Goal: Task Accomplishment & Management: Complete application form

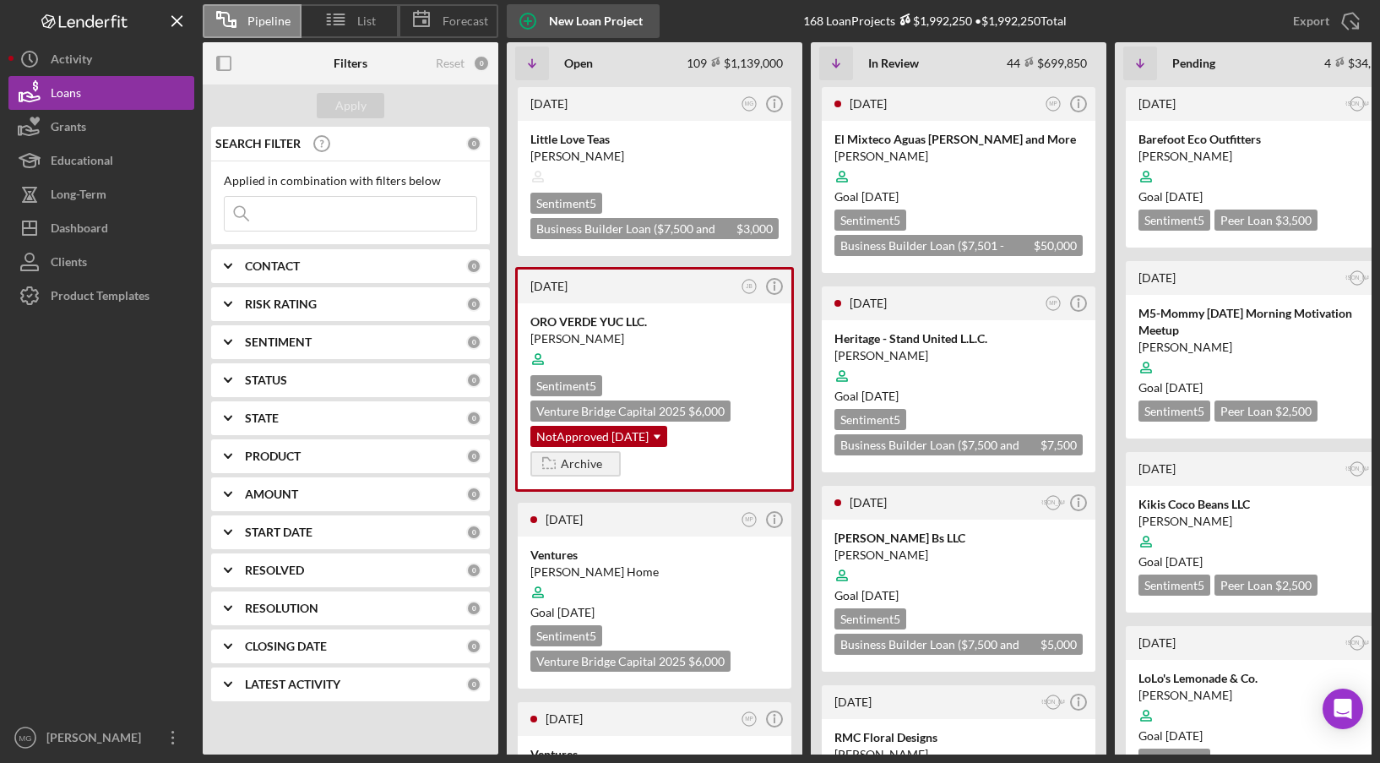
click at [580, 21] on div "New Loan Project" at bounding box center [596, 21] width 94 height 34
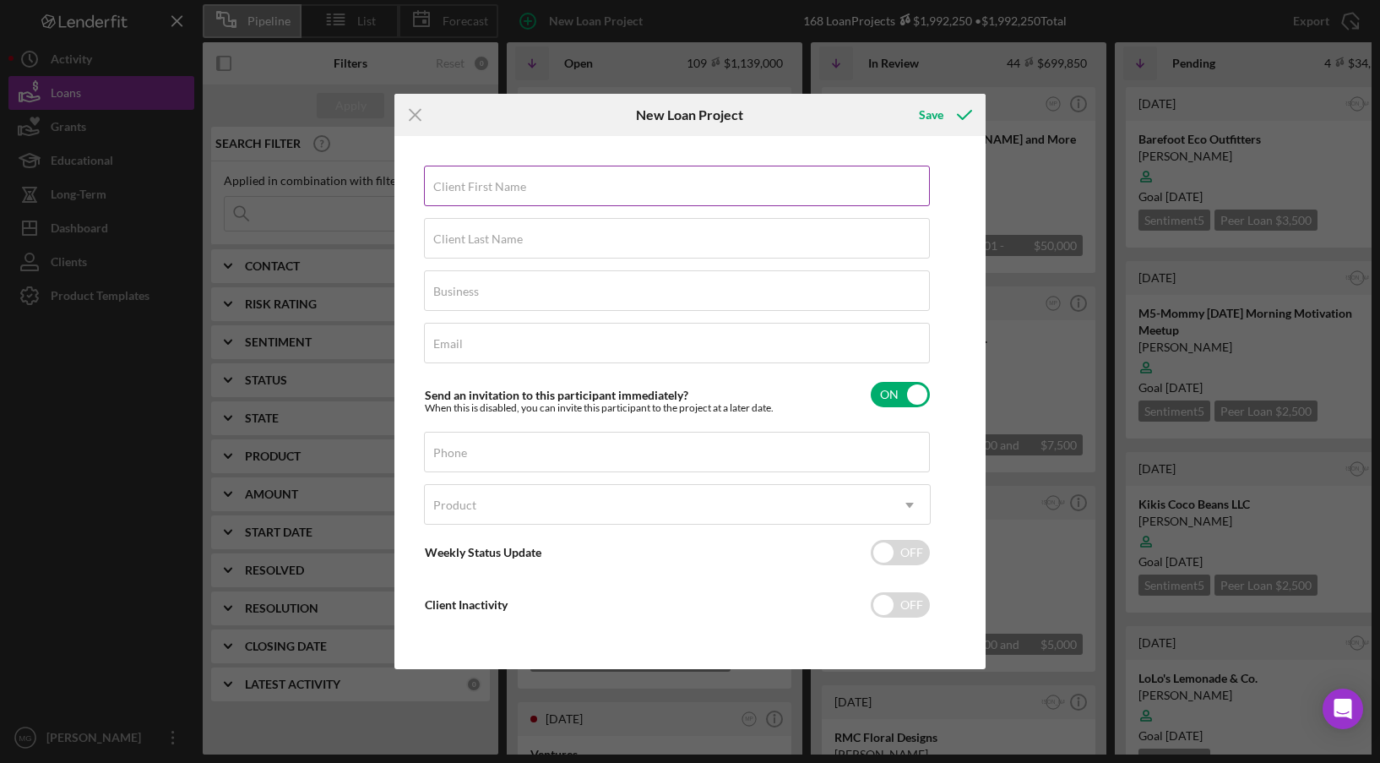
click at [532, 191] on div "Client First Name Required" at bounding box center [677, 187] width 507 height 42
type input "[PERSON_NAME]"
click at [539, 236] on div "Client Last Name Required" at bounding box center [677, 239] width 507 height 42
type input "[PERSON_NAME]"
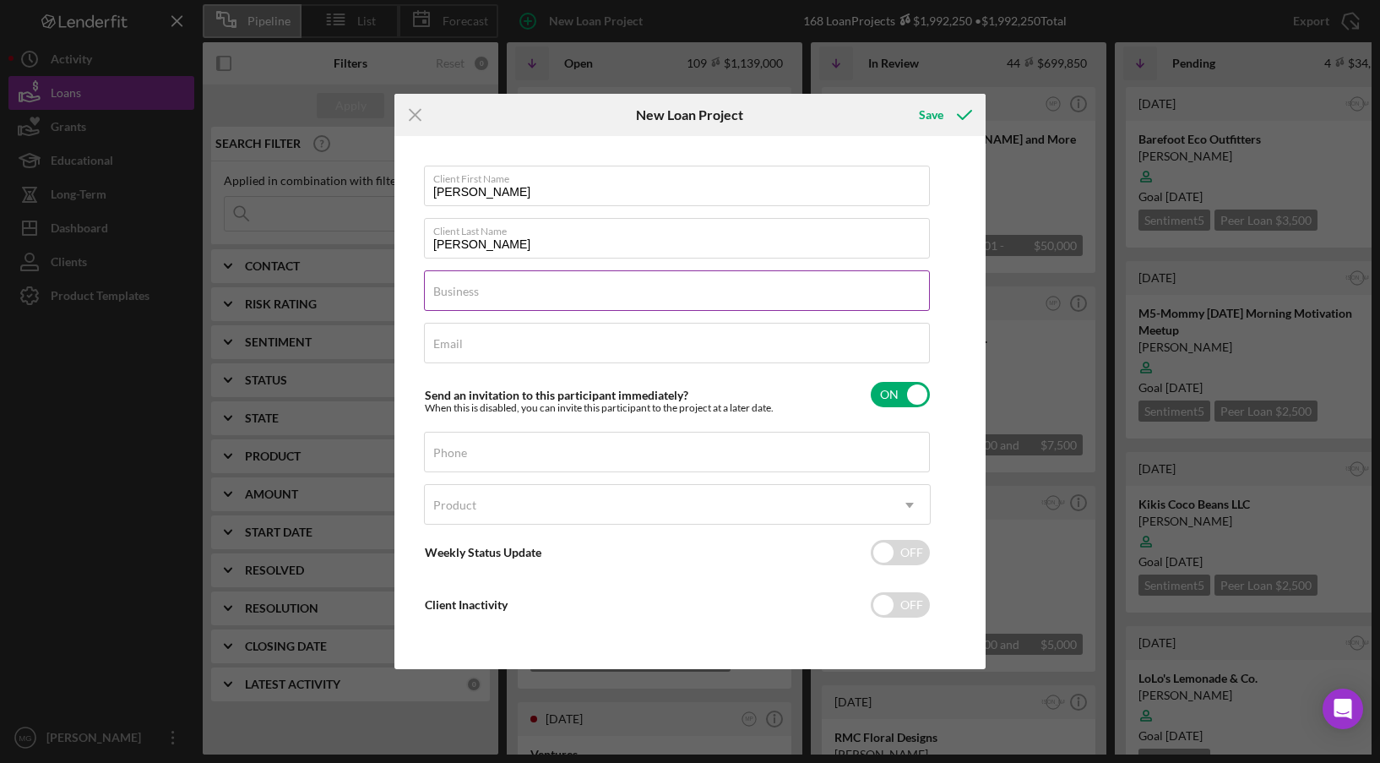
click at [545, 290] on div "Business Required" at bounding box center [677, 291] width 507 height 42
click at [547, 289] on div "Business Required" at bounding box center [677, 291] width 507 height 42
type input "Los Agaves"
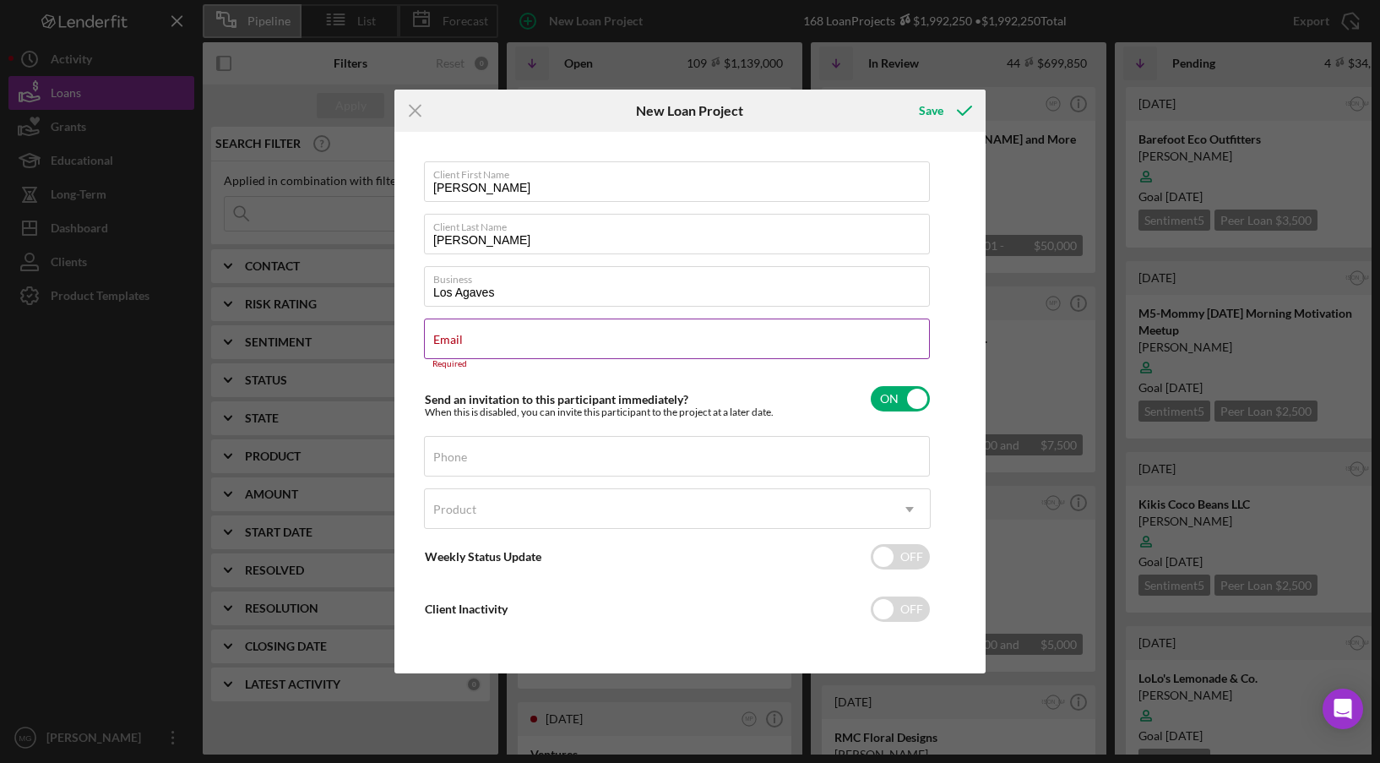
click at [463, 340] on label "Email" at bounding box center [448, 340] width 30 height 14
click at [568, 340] on input "Email" at bounding box center [677, 339] width 506 height 41
paste input "[EMAIL_ADDRESS][PERSON_NAME][DOMAIN_NAME]'"
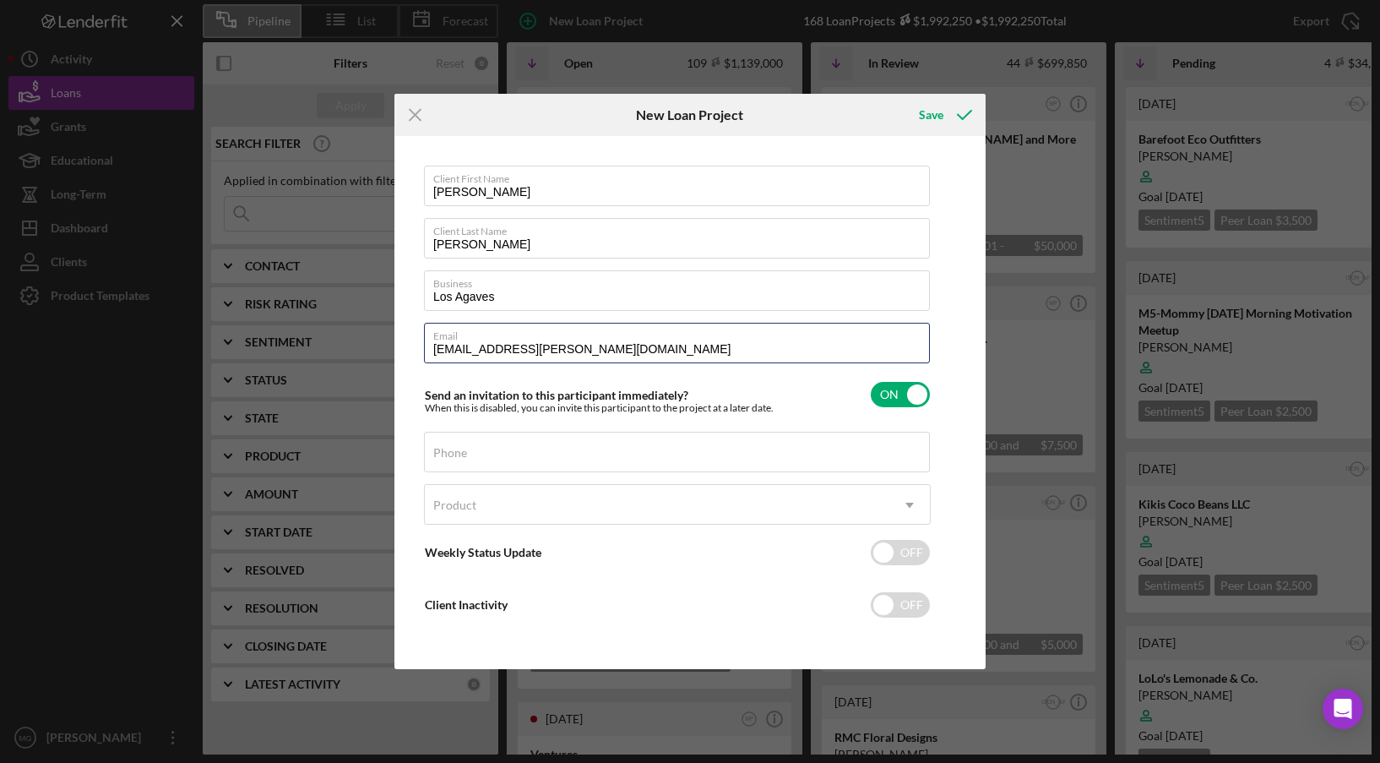
click at [440, 351] on input "[EMAIL_ADDRESS][PERSON_NAME][DOMAIN_NAME]" at bounding box center [677, 343] width 506 height 41
type input "[PERSON_NAME][EMAIL_ADDRESS][DOMAIN_NAME]"
click at [682, 452] on div "Phone" at bounding box center [677, 453] width 507 height 42
click at [707, 553] on div "Weekly Status Update OFF" at bounding box center [677, 552] width 507 height 35
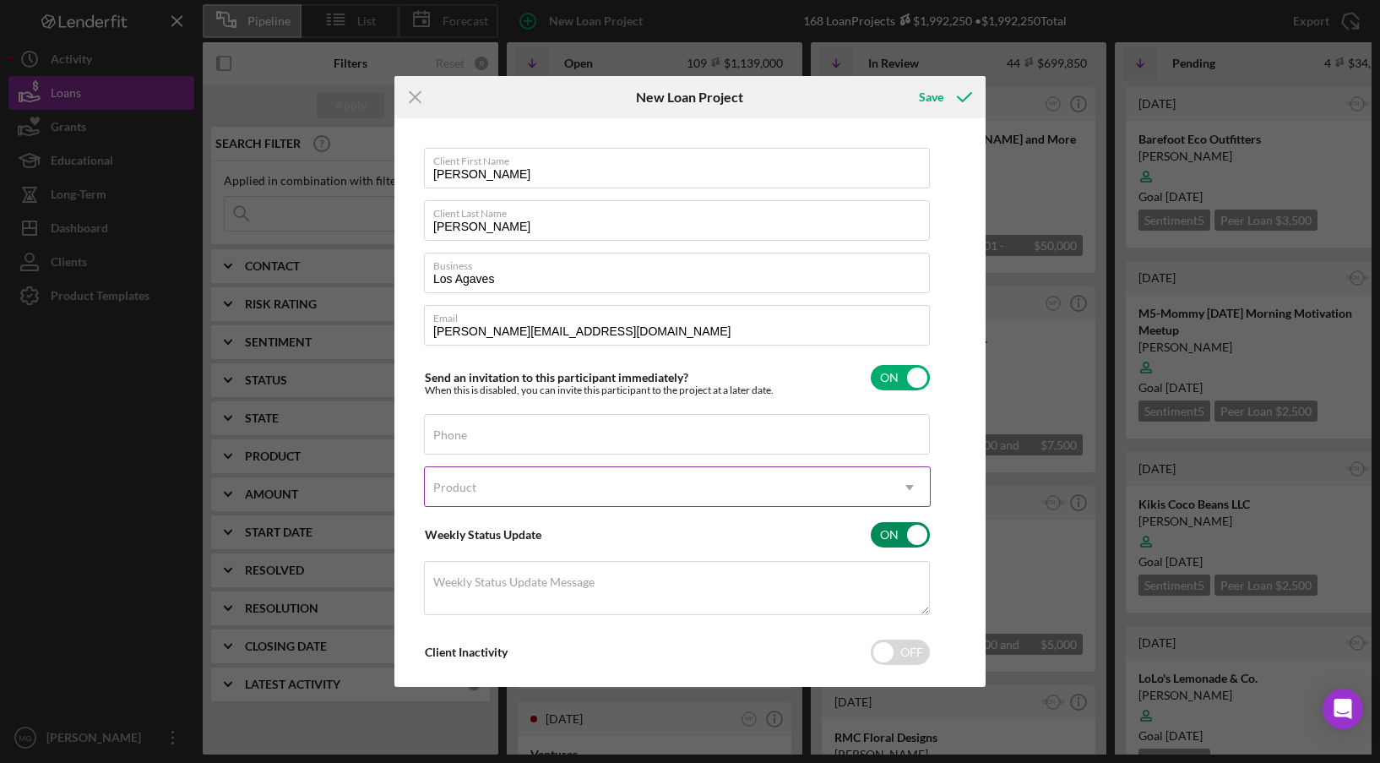
click at [710, 492] on div "Product" at bounding box center [657, 487] width 465 height 39
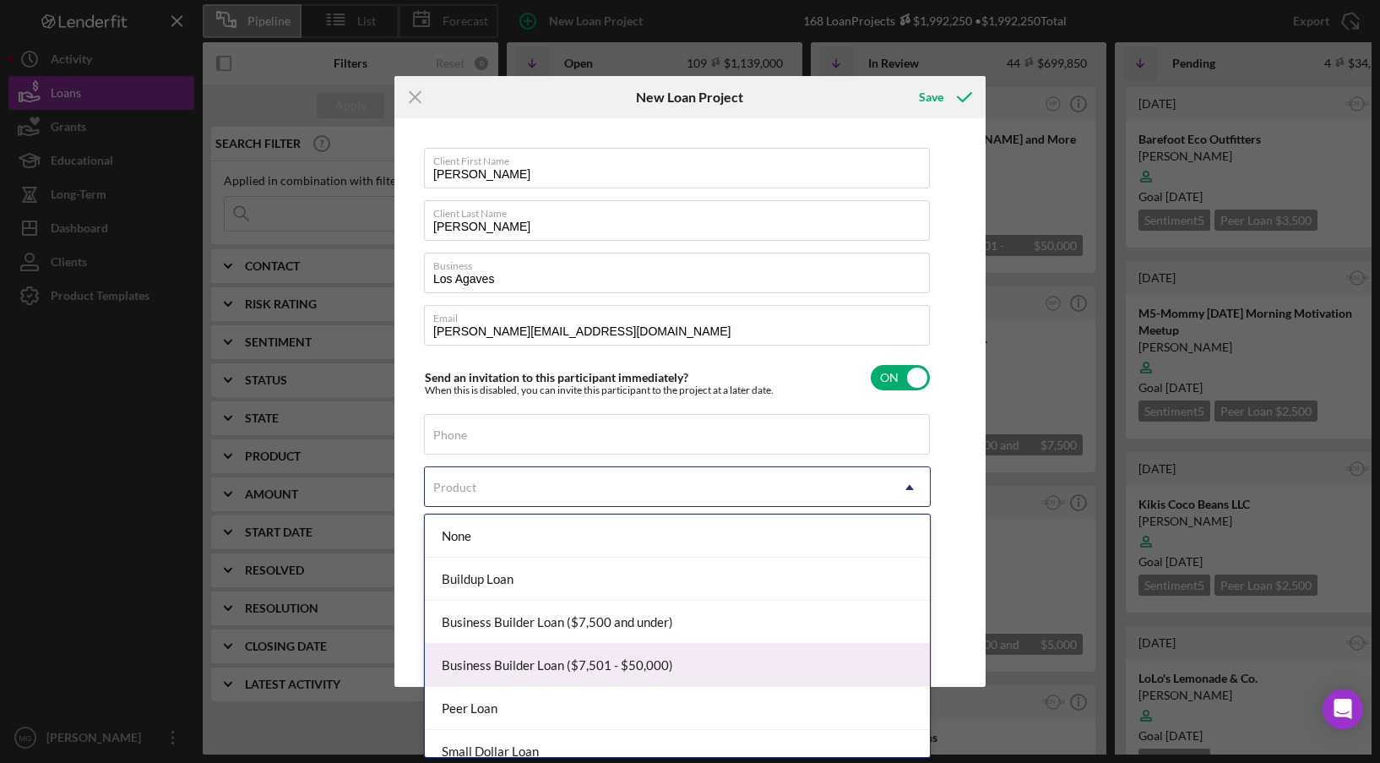
click at [679, 662] on div "Business Builder Loan ($7,501 - $50,000)" at bounding box center [677, 665] width 505 height 43
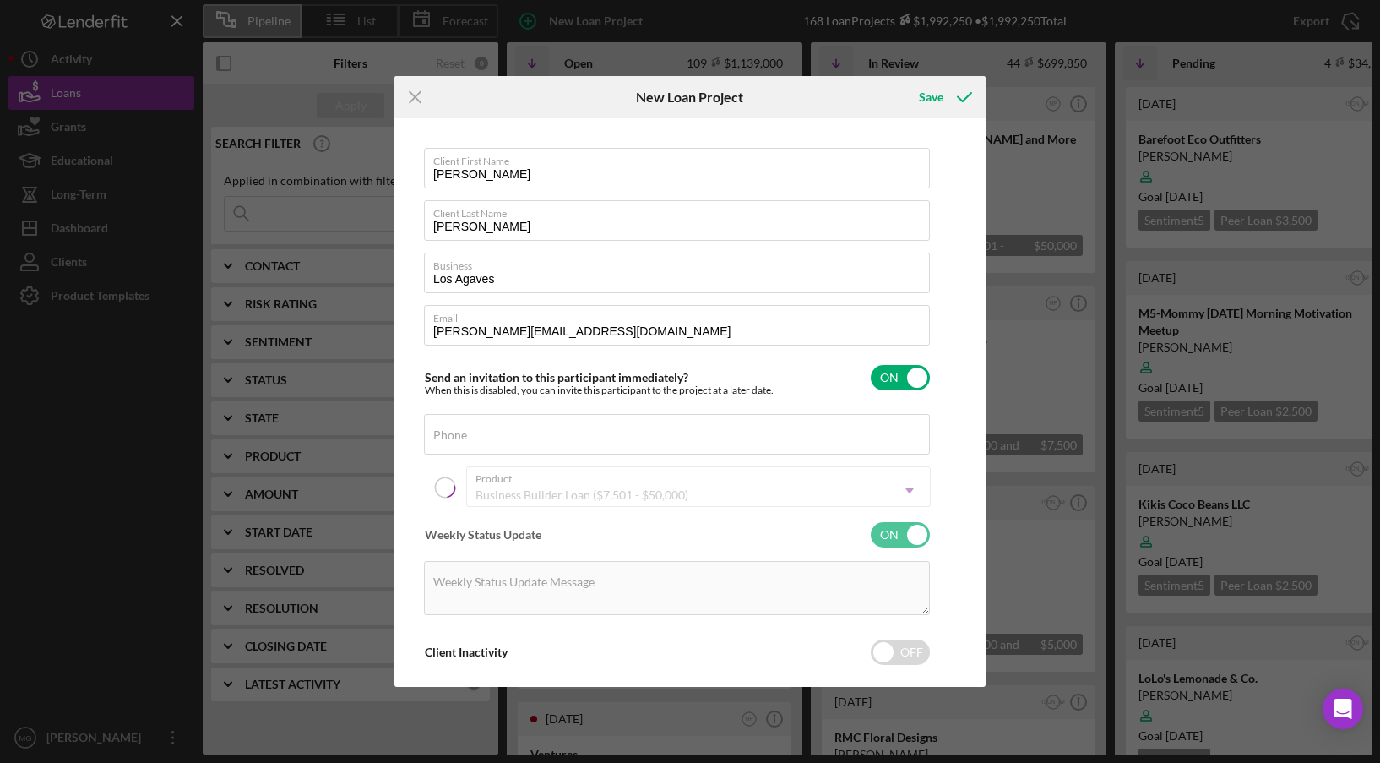
checkbox input "false"
click at [597, 549] on input "Amount" at bounding box center [677, 537] width 506 height 41
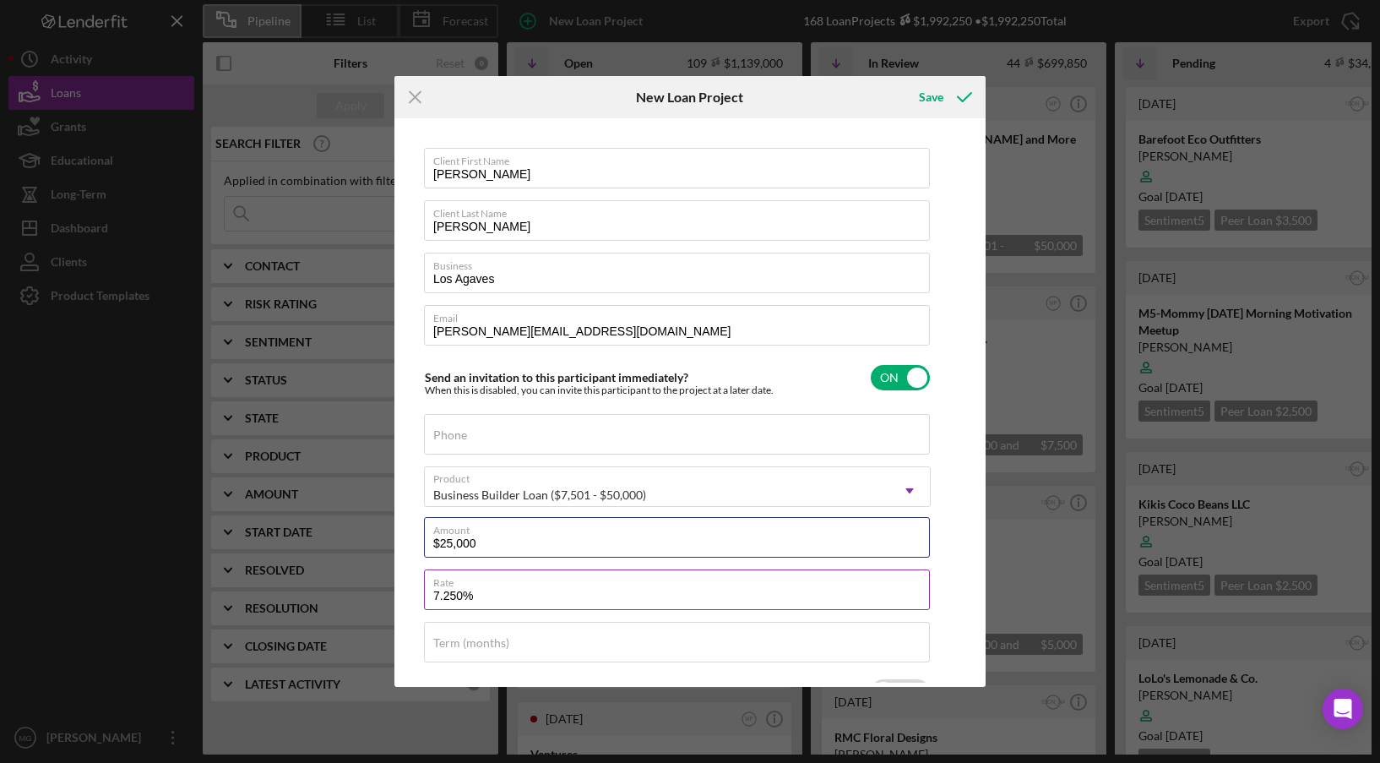
type input "$25,000"
click at [601, 591] on input "7.250%" at bounding box center [677, 589] width 506 height 41
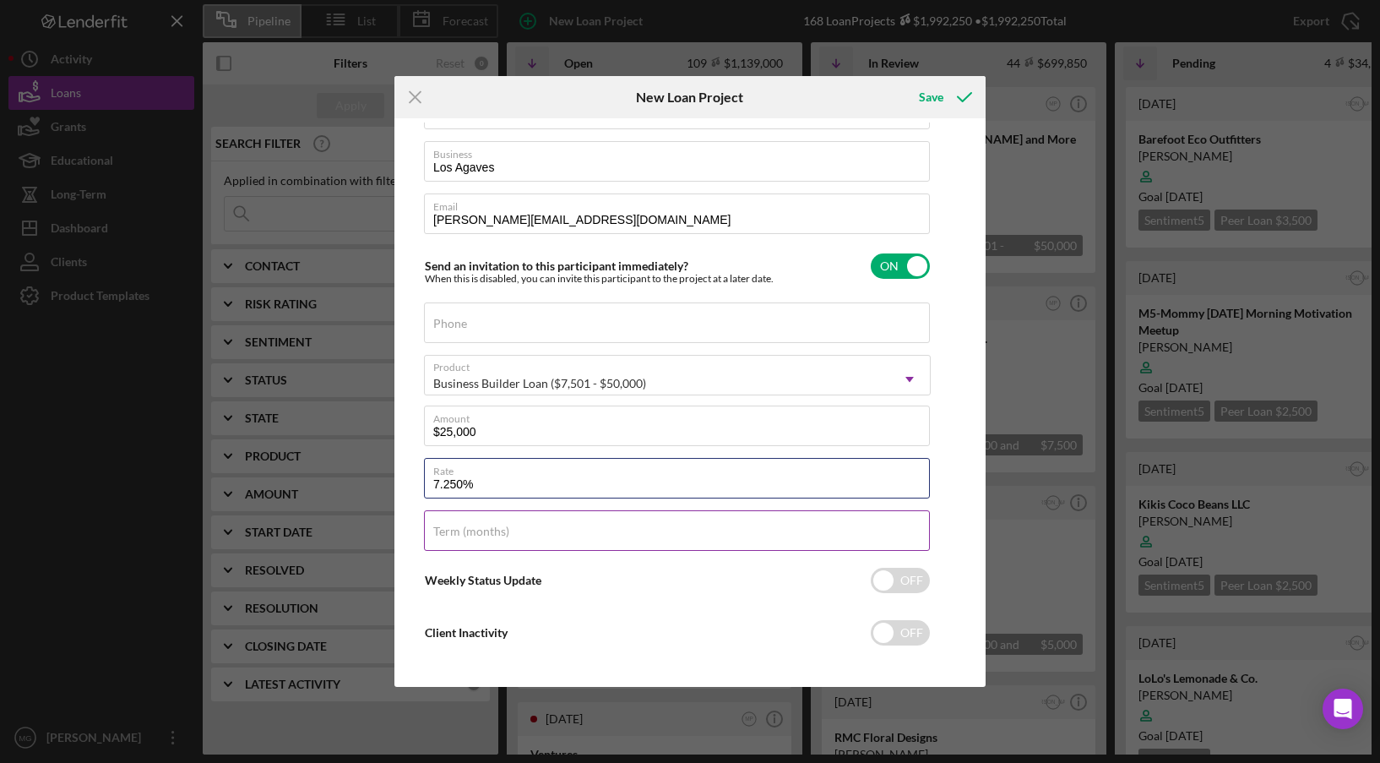
scroll to position [122, 0]
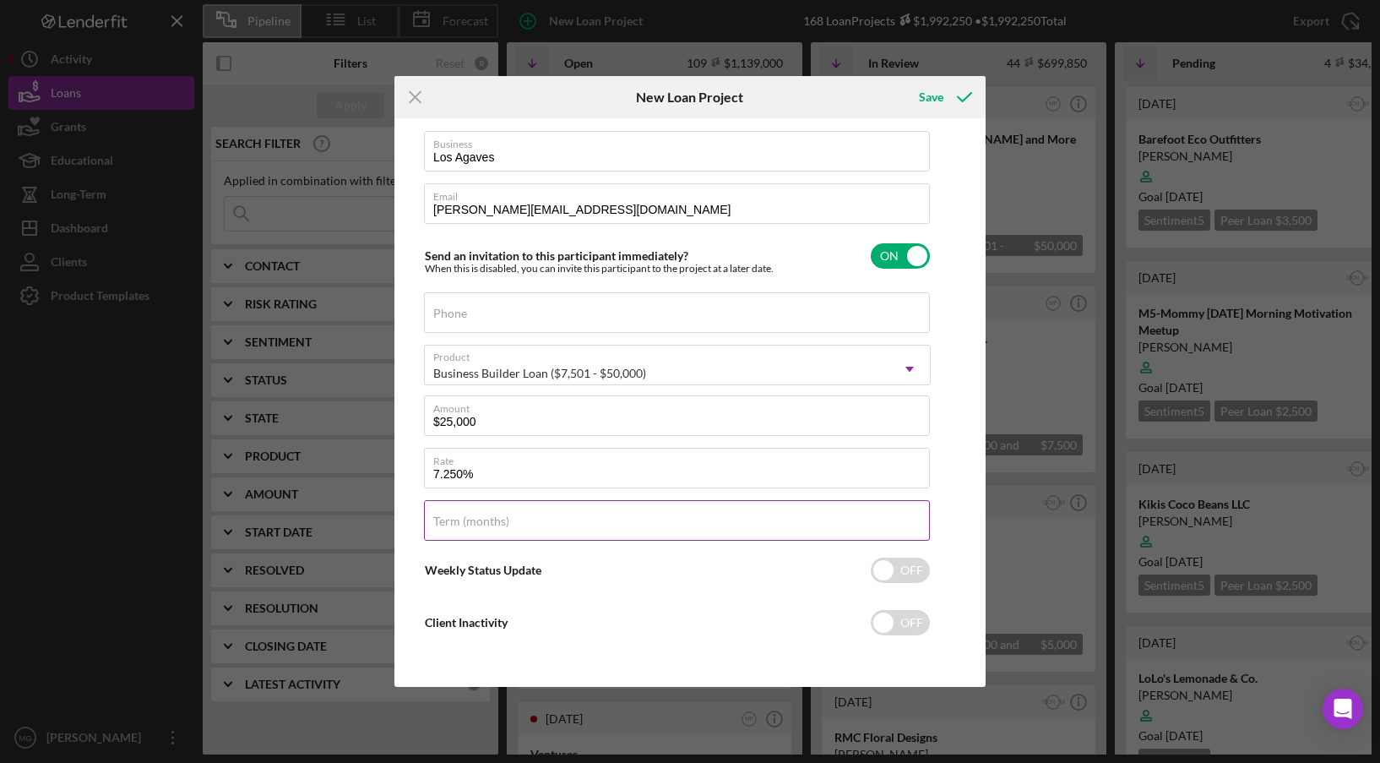
click at [523, 524] on div "Term (months)" at bounding box center [677, 521] width 507 height 42
type input "48"
click at [741, 601] on div "Client First Name [PERSON_NAME] Client Last Name [PERSON_NAME] Business Los Aga…" at bounding box center [677, 341] width 507 height 631
click at [938, 97] on div "Save" at bounding box center [931, 97] width 25 height 34
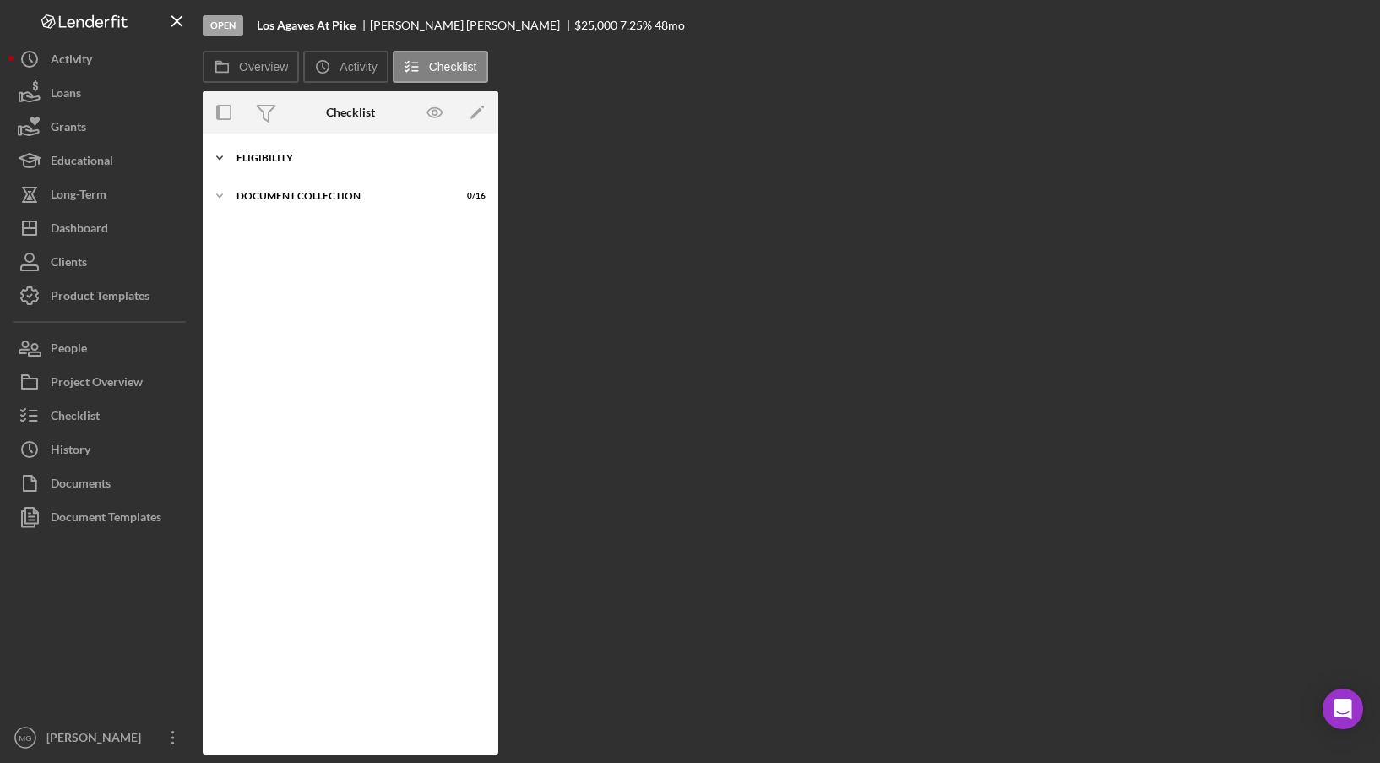
click at [220, 159] on polyline at bounding box center [219, 157] width 5 height 3
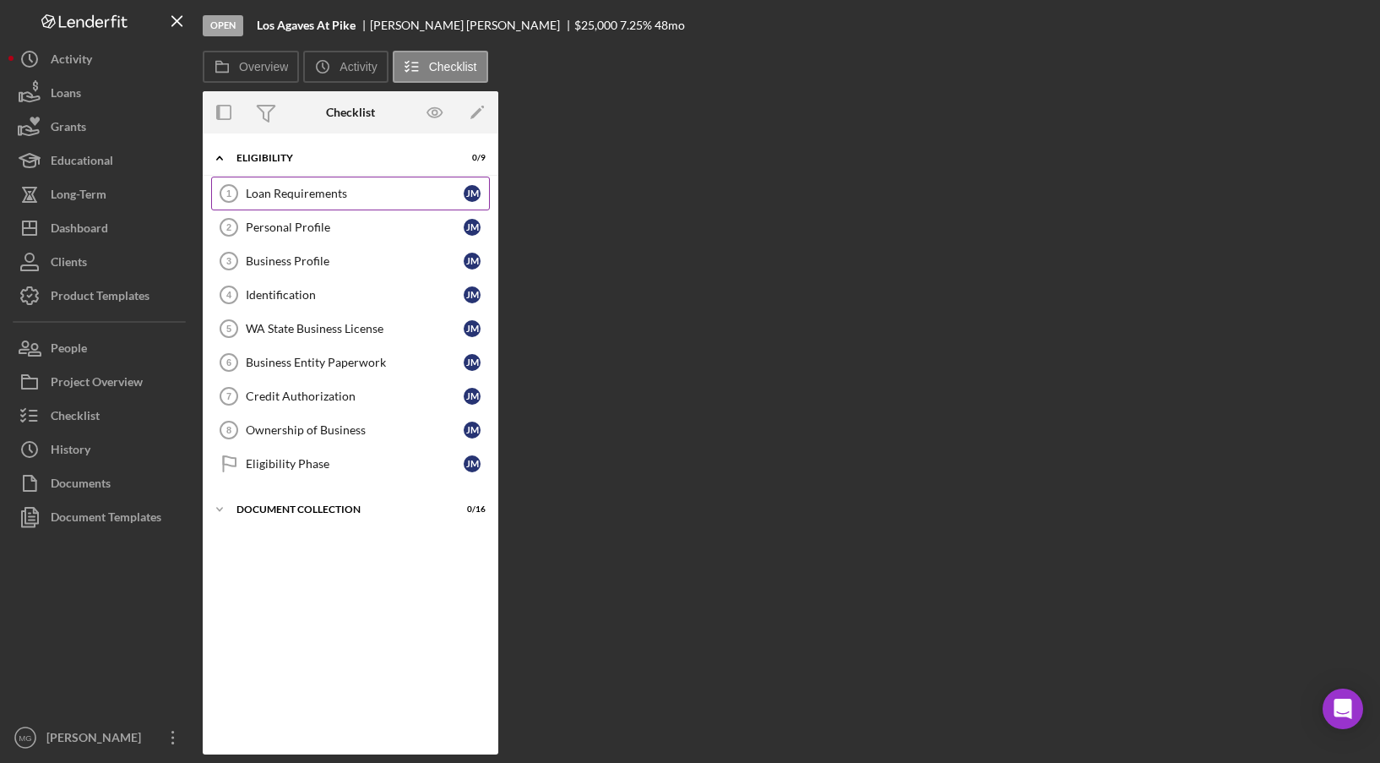
click at [304, 191] on div "Loan Requirements" at bounding box center [355, 194] width 218 height 14
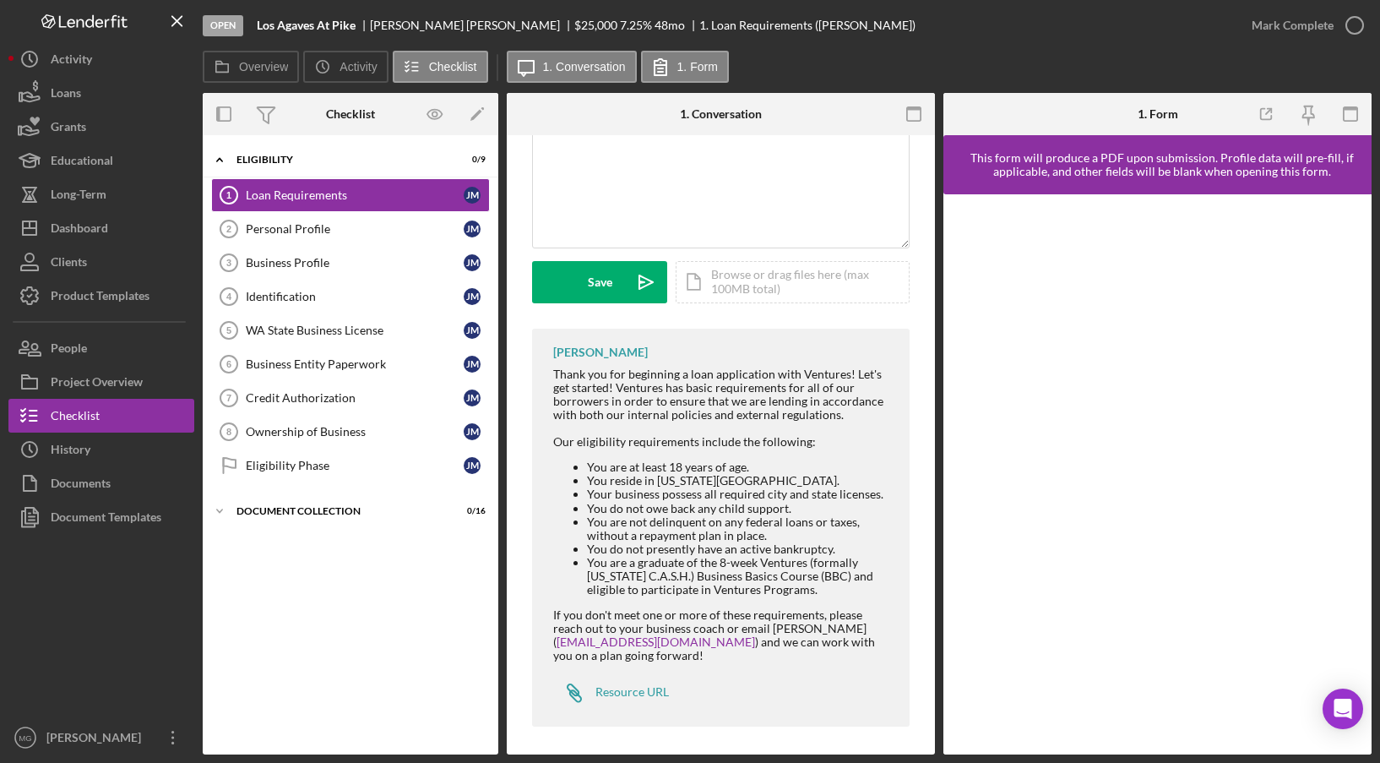
scroll to position [380, 0]
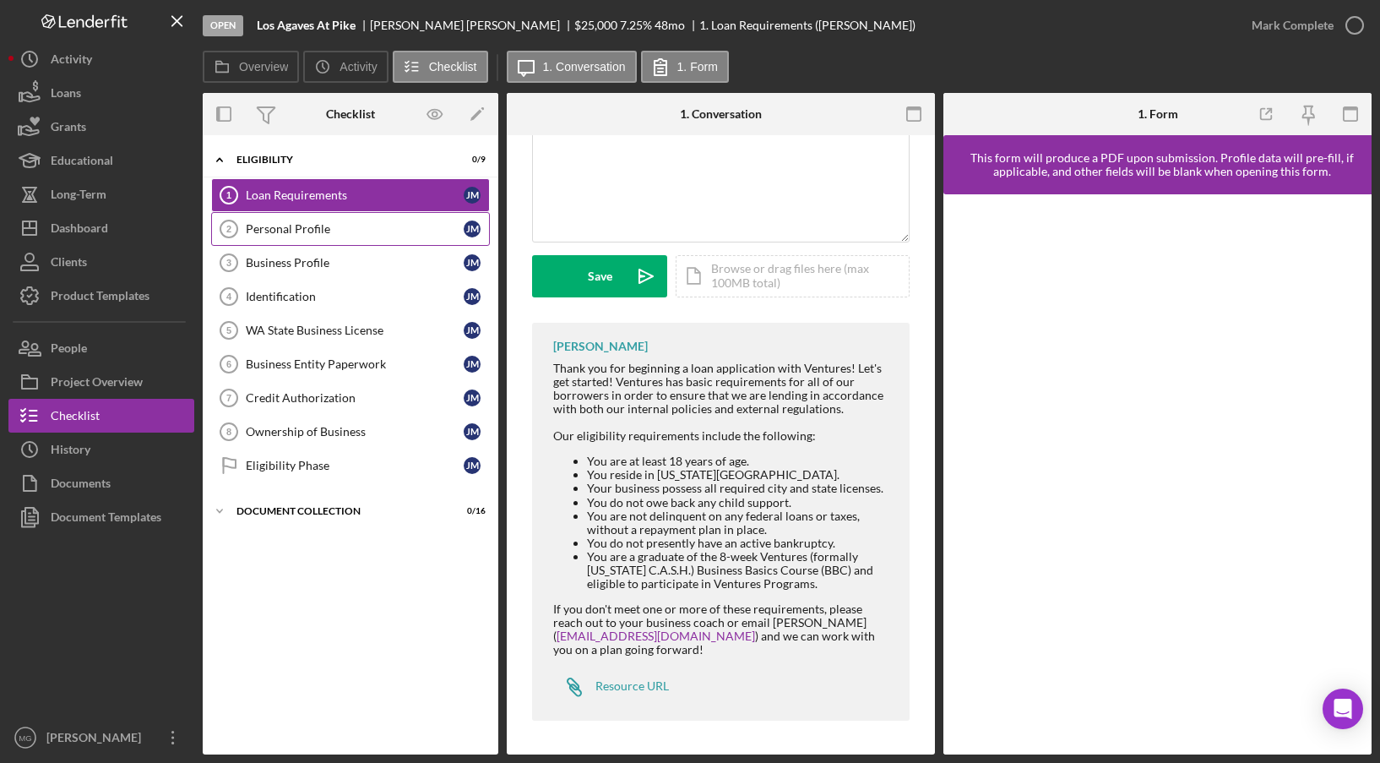
click at [319, 231] on div "Personal Profile" at bounding box center [355, 229] width 218 height 14
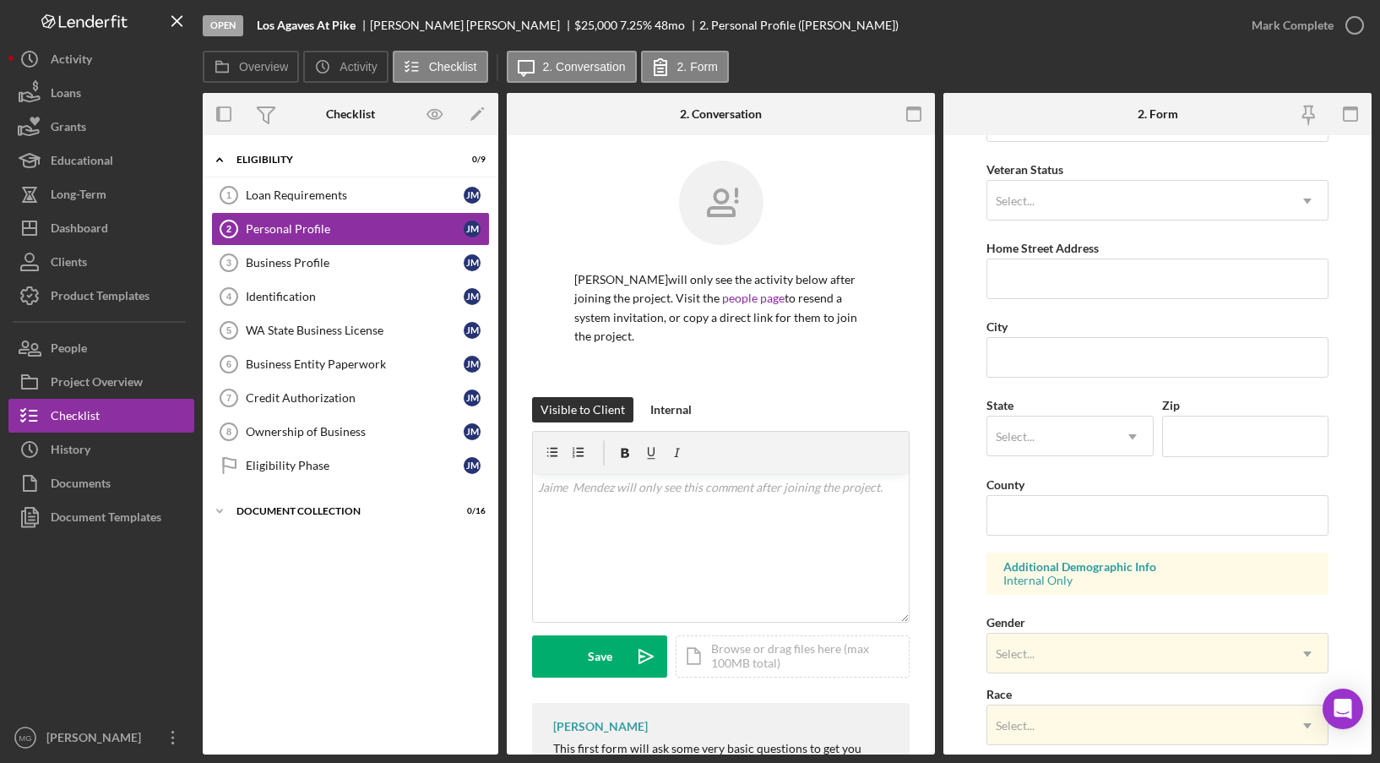
scroll to position [86, 0]
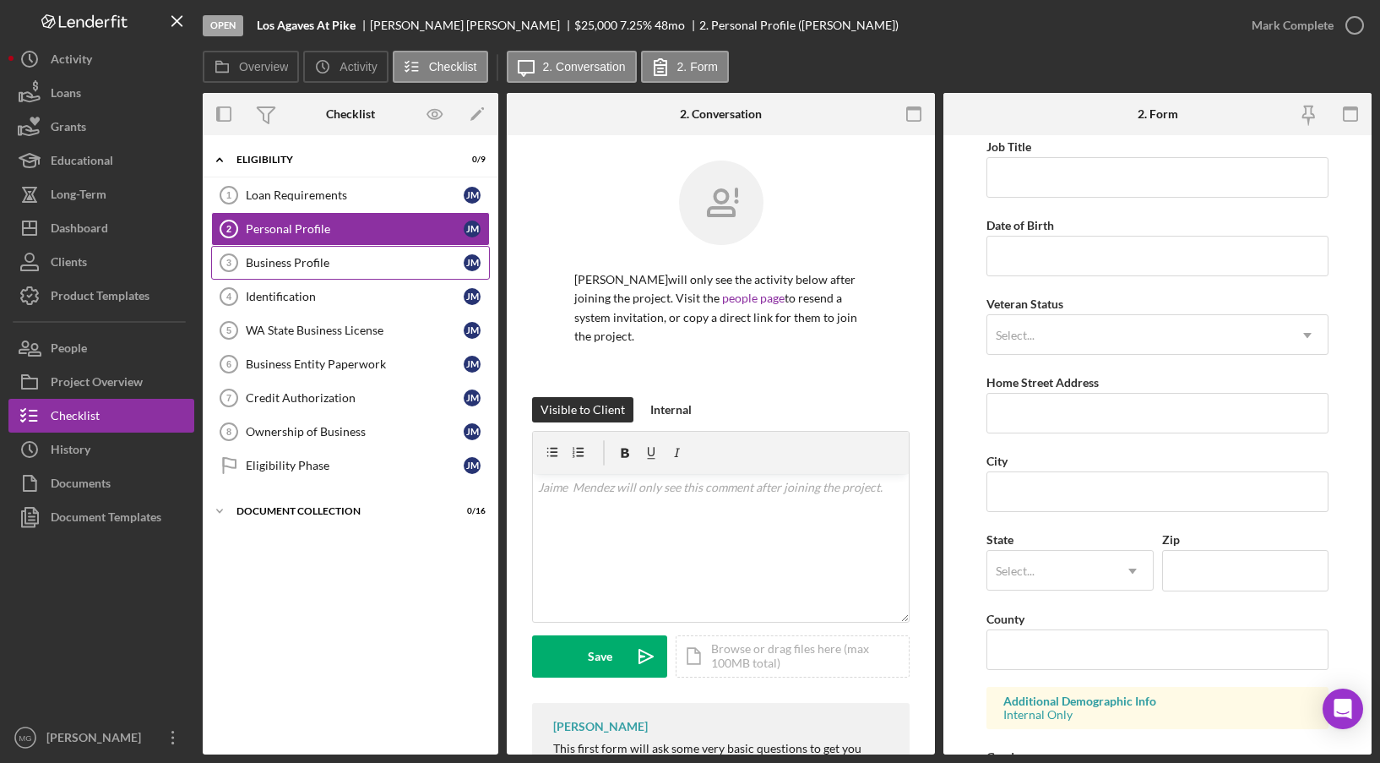
click at [275, 272] on link "Business Profile 3 Business Profile [PERSON_NAME]" at bounding box center [350, 263] width 279 height 34
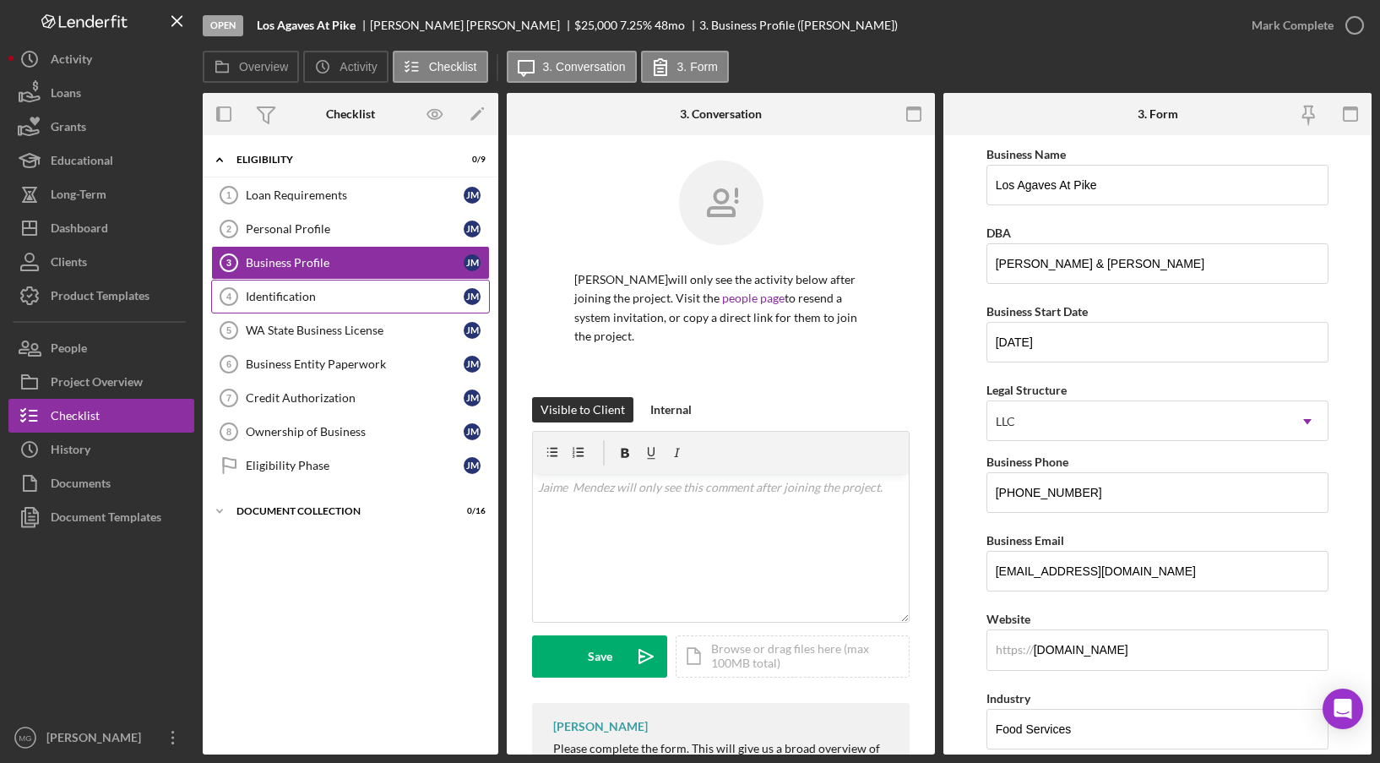
click at [275, 283] on link "Identification 4 Identification [PERSON_NAME]" at bounding box center [350, 297] width 279 height 34
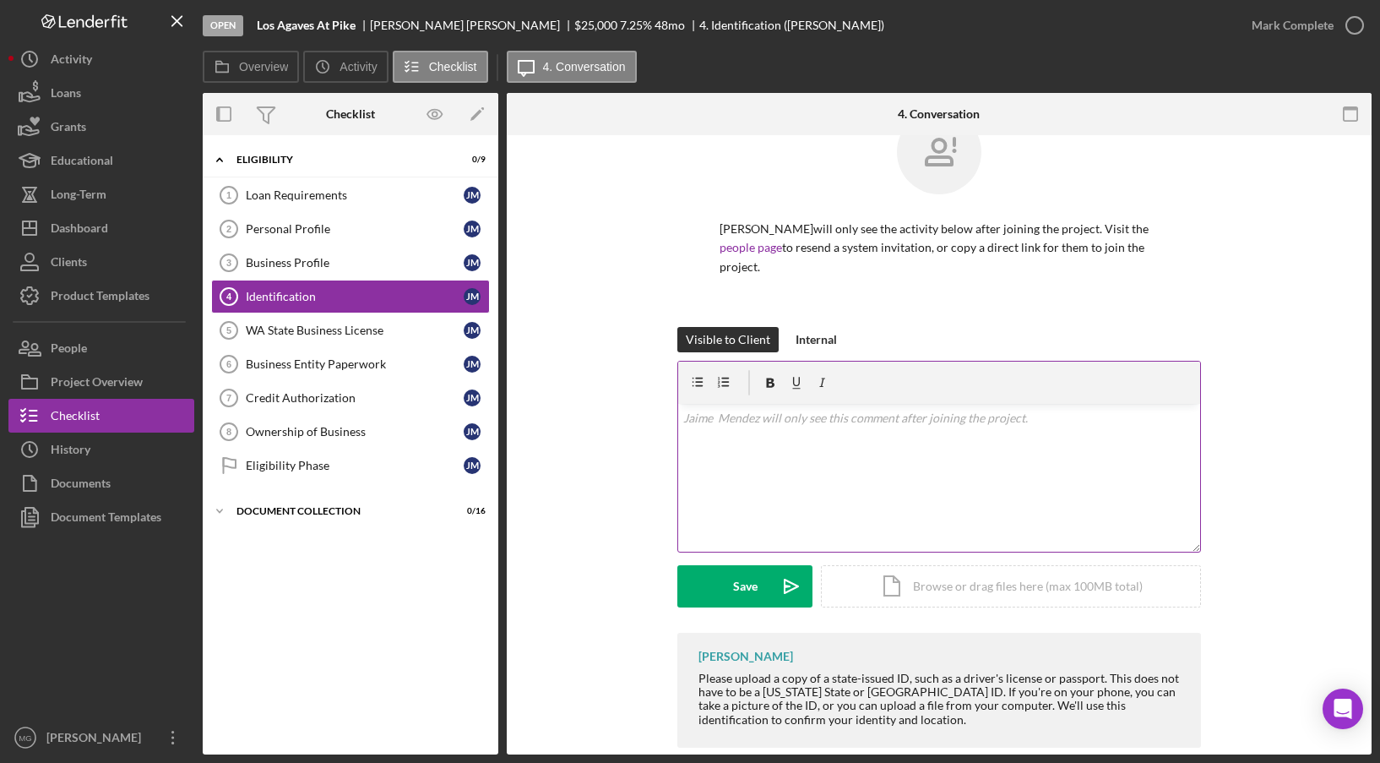
scroll to position [78, 0]
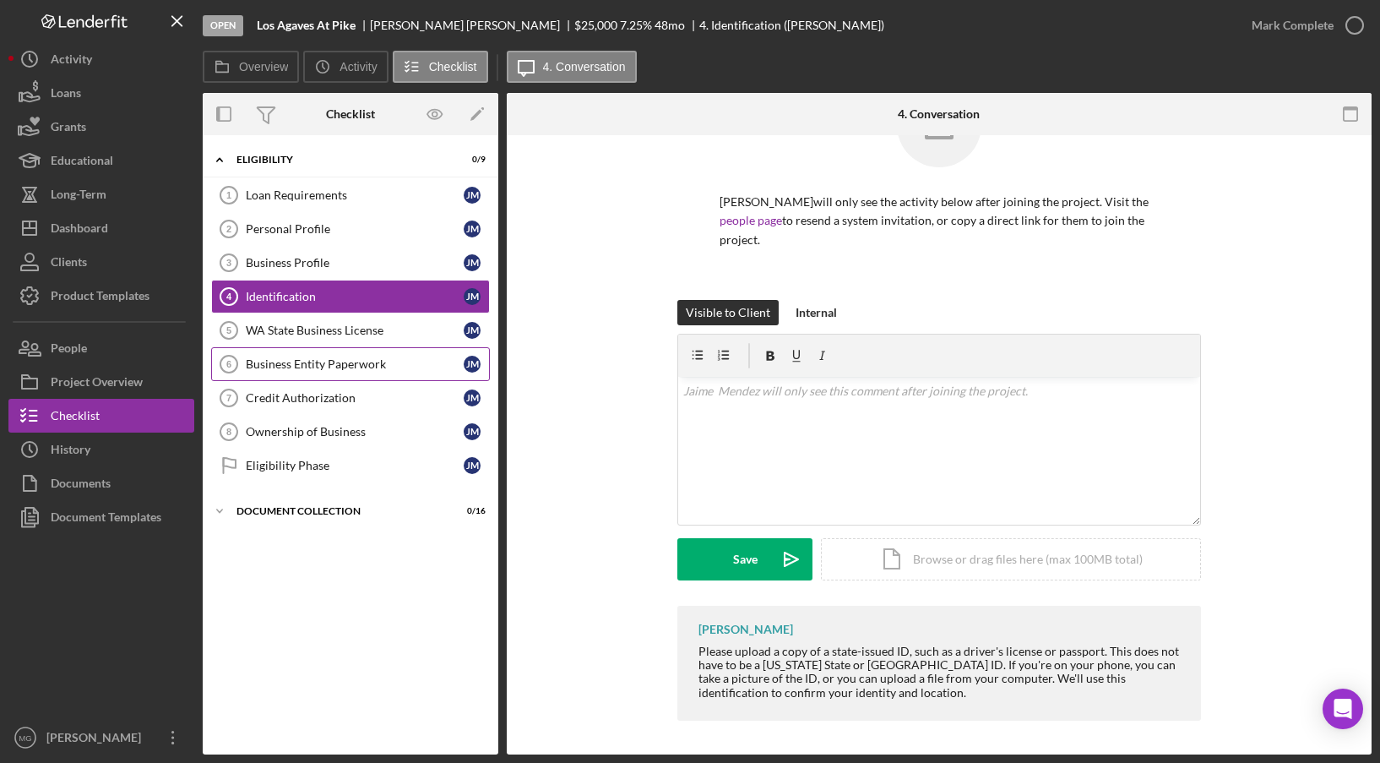
click at [356, 362] on div "Business Entity Paperwork" at bounding box center [355, 364] width 218 height 14
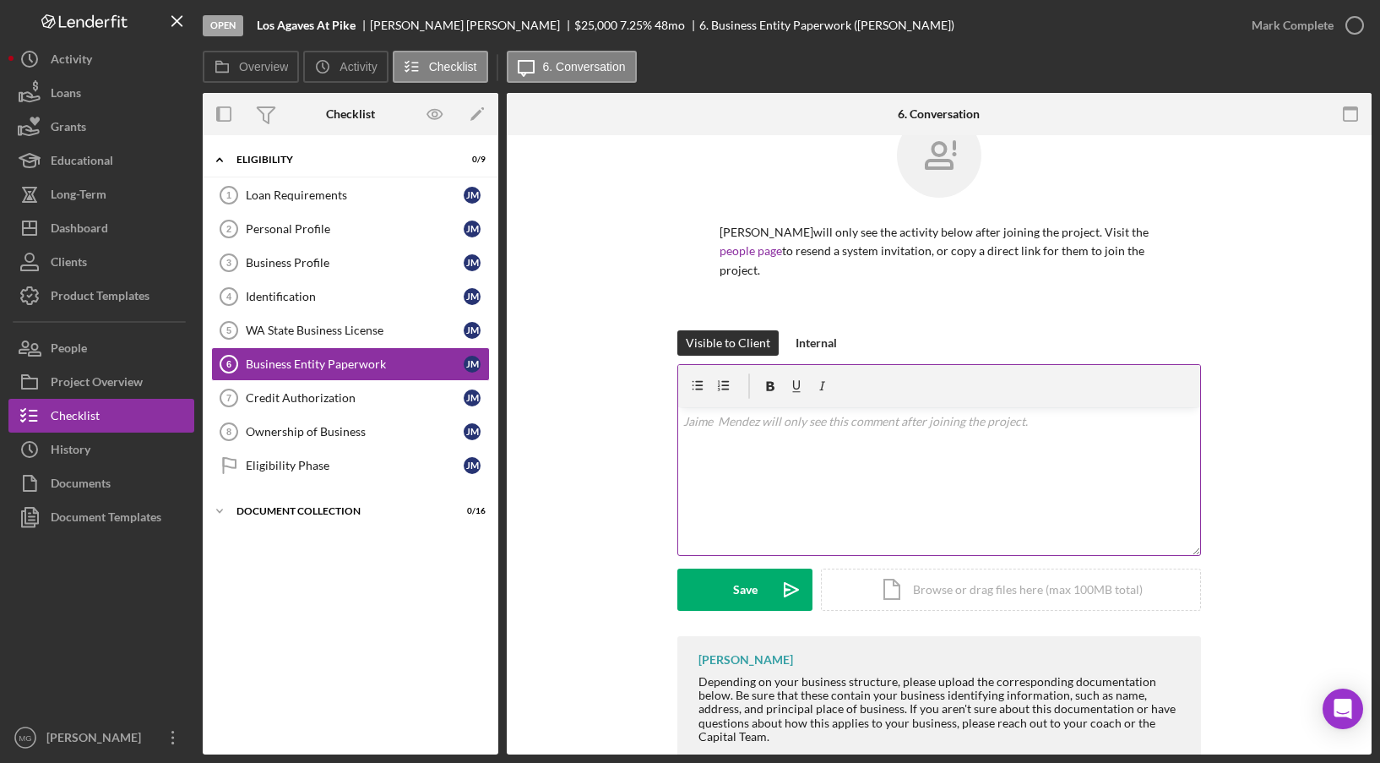
scroll to position [84, 0]
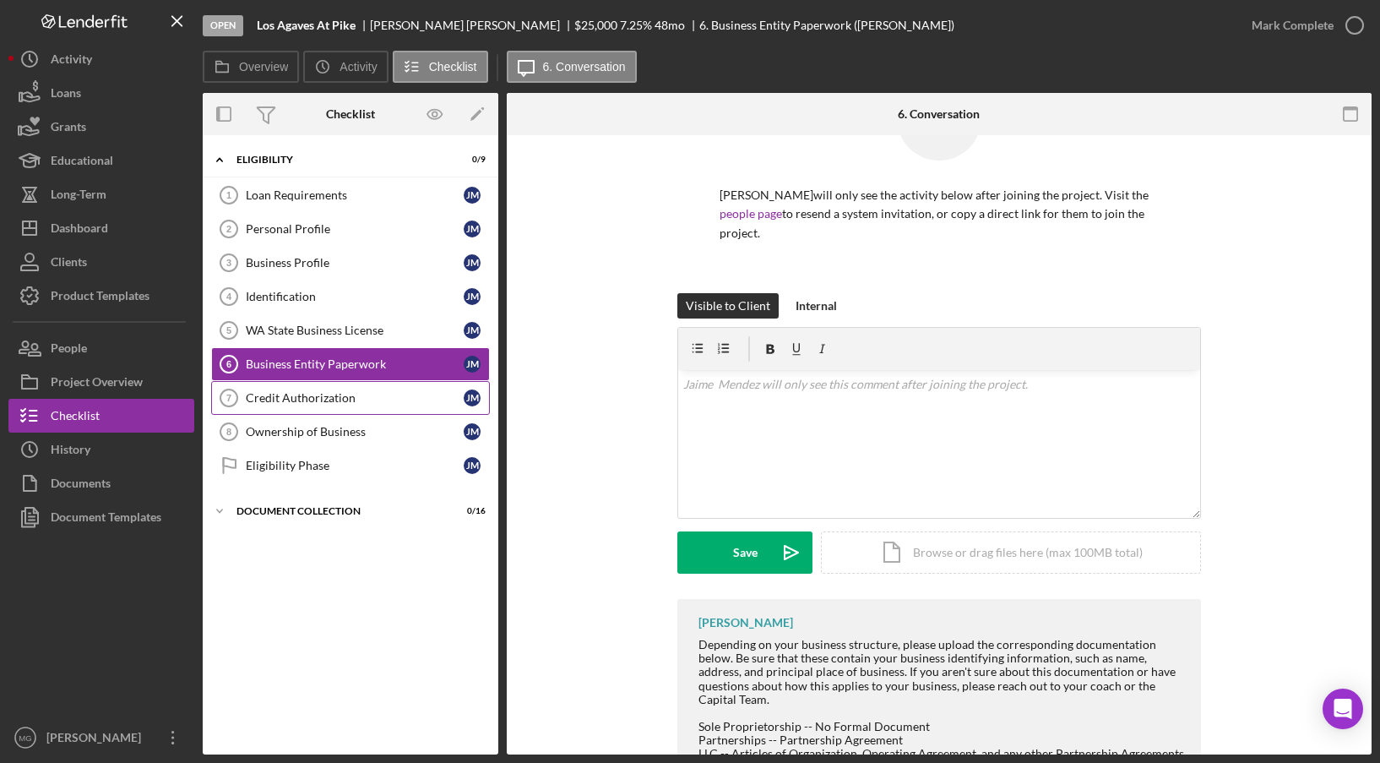
click at [326, 396] on div "Credit Authorization" at bounding box center [355, 398] width 218 height 14
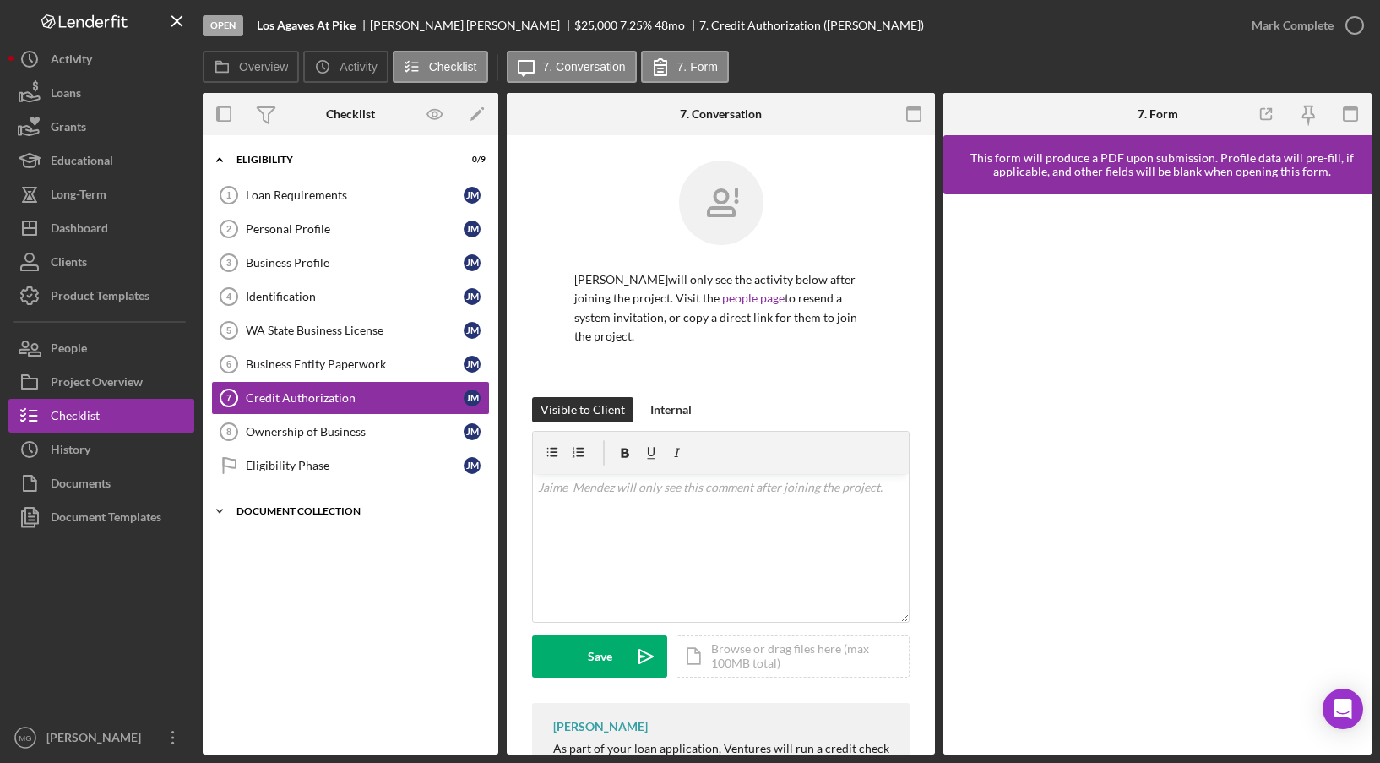
click at [337, 514] on div "Document Collection" at bounding box center [357, 511] width 241 height 10
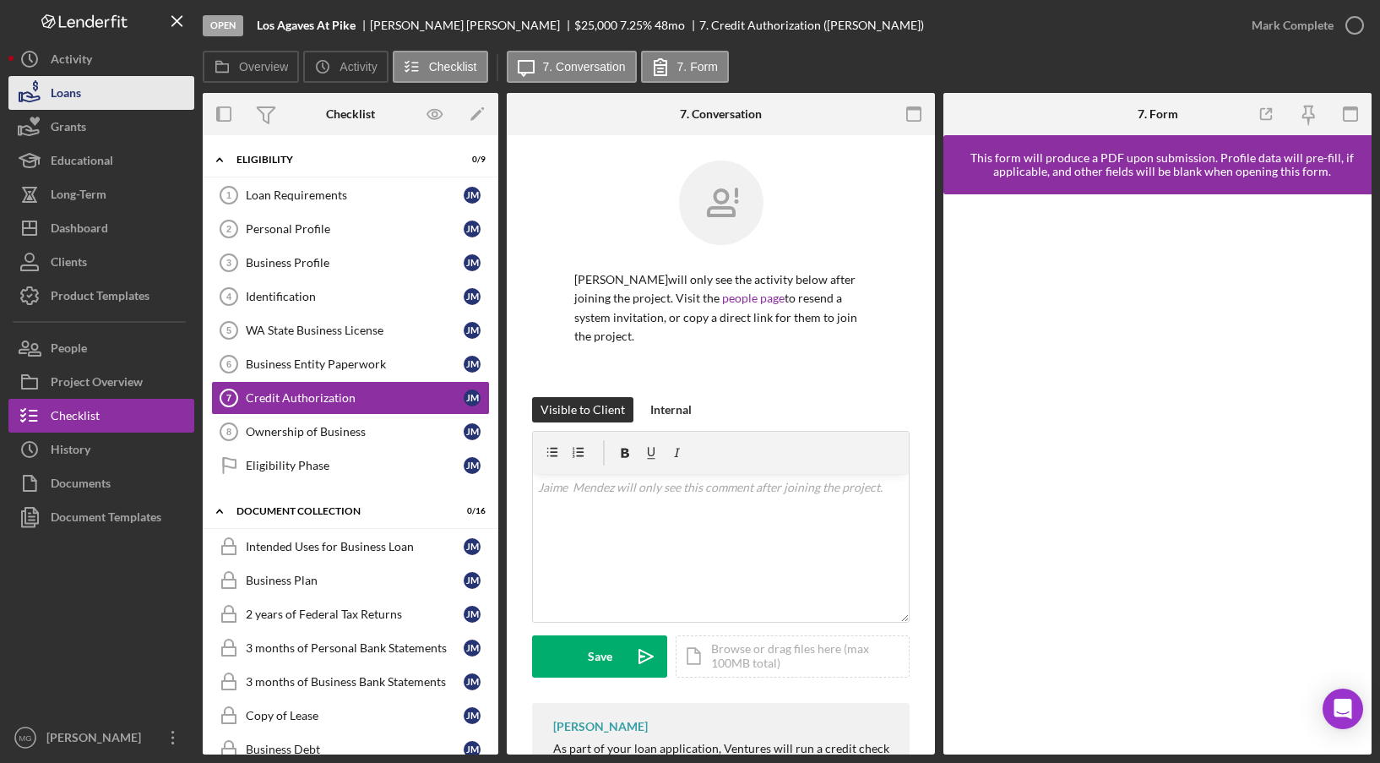
click at [84, 95] on button "Loans" at bounding box center [101, 93] width 186 height 34
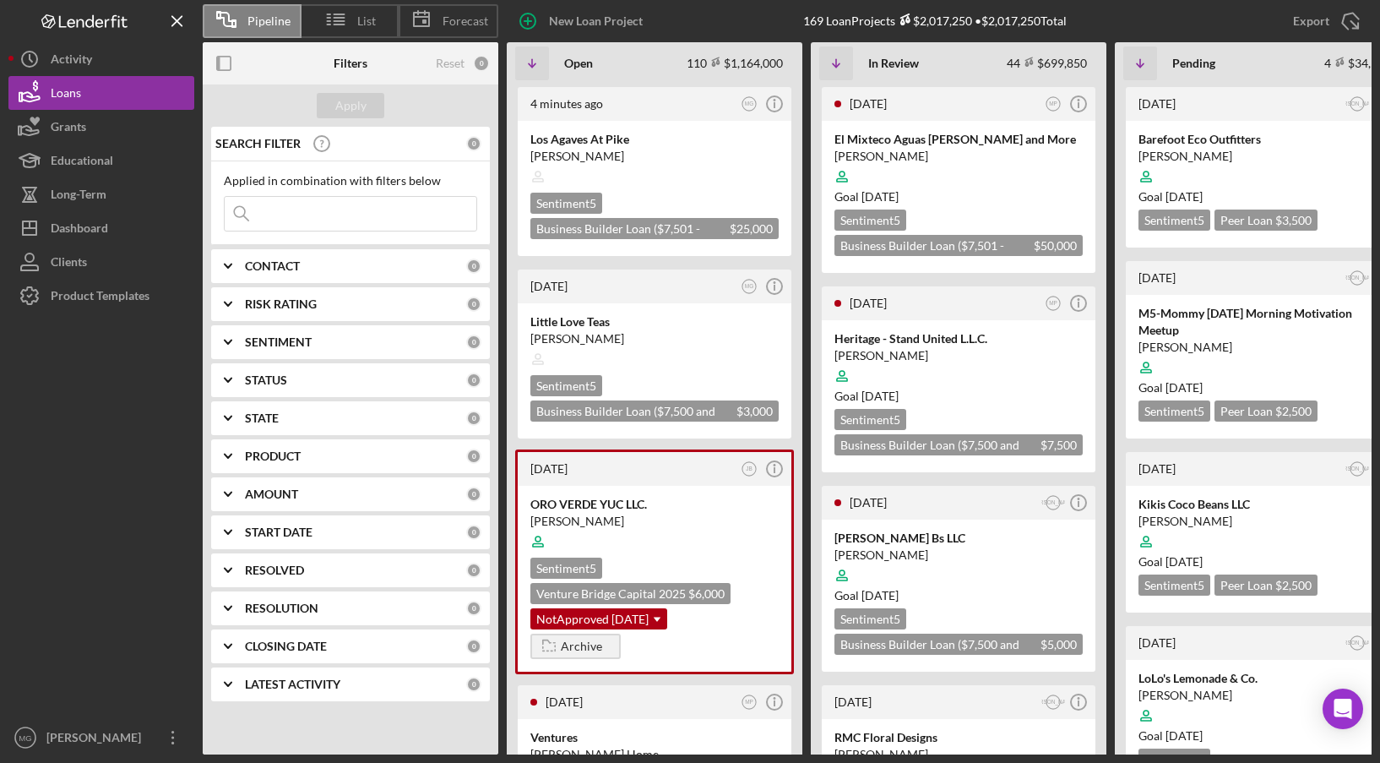
click at [308, 204] on input at bounding box center [351, 214] width 252 height 34
type input "little love teas"
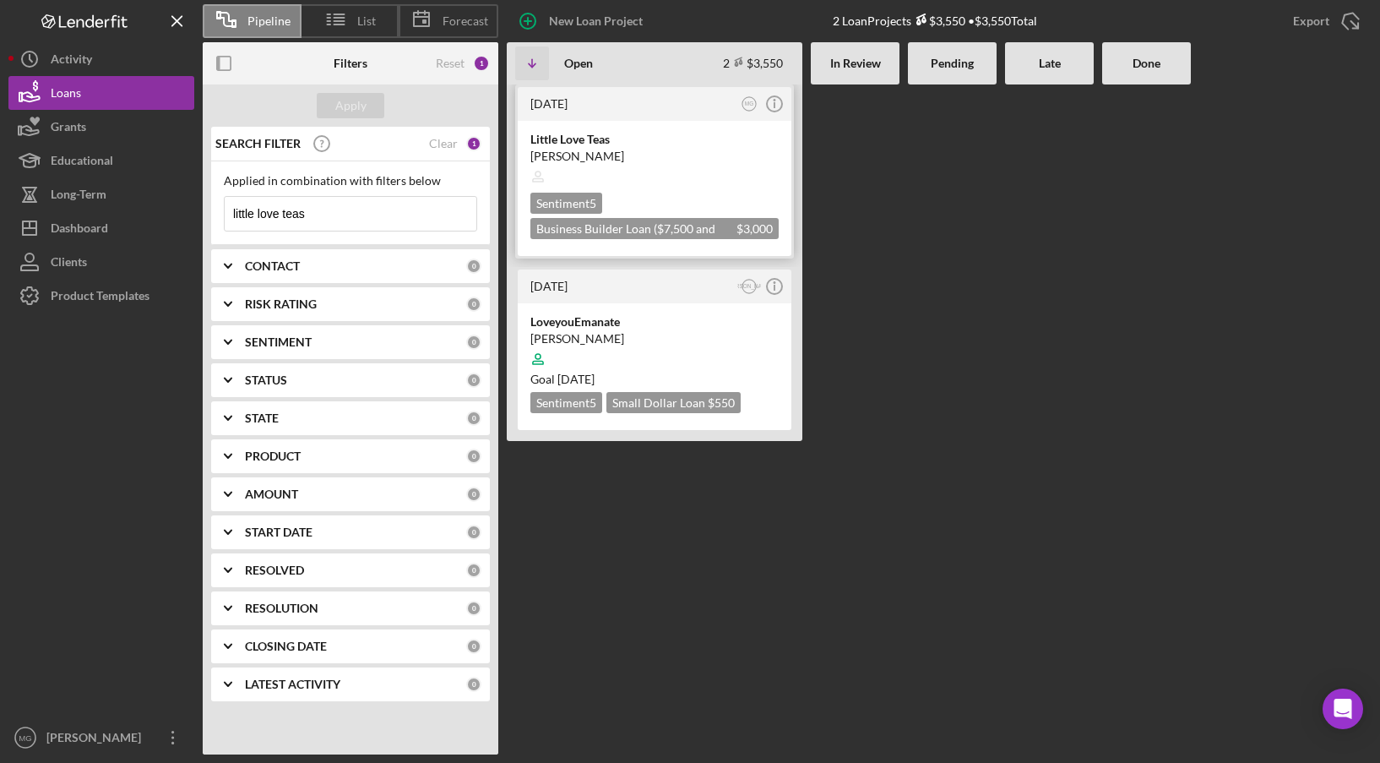
click at [657, 187] on div at bounding box center [655, 177] width 248 height 32
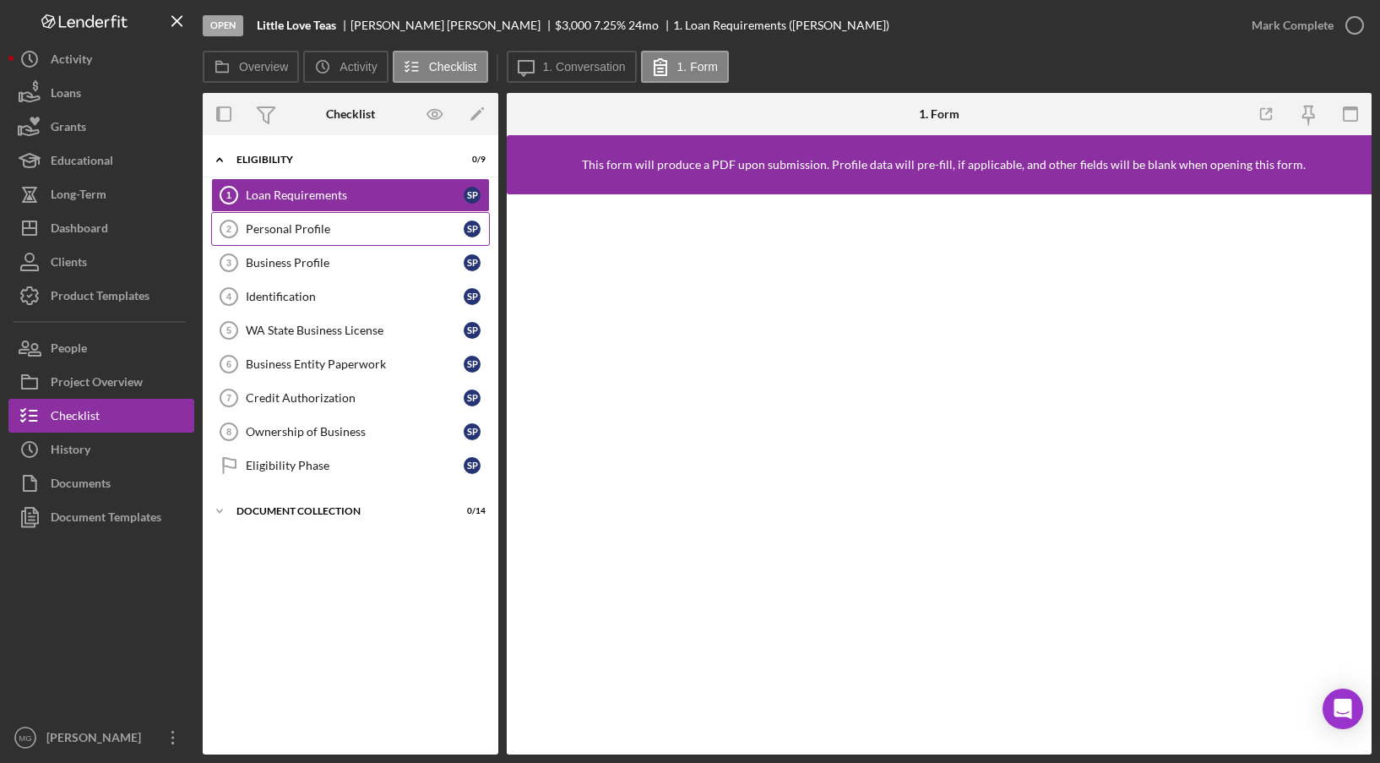
click at [307, 229] on div "Personal Profile" at bounding box center [355, 229] width 218 height 14
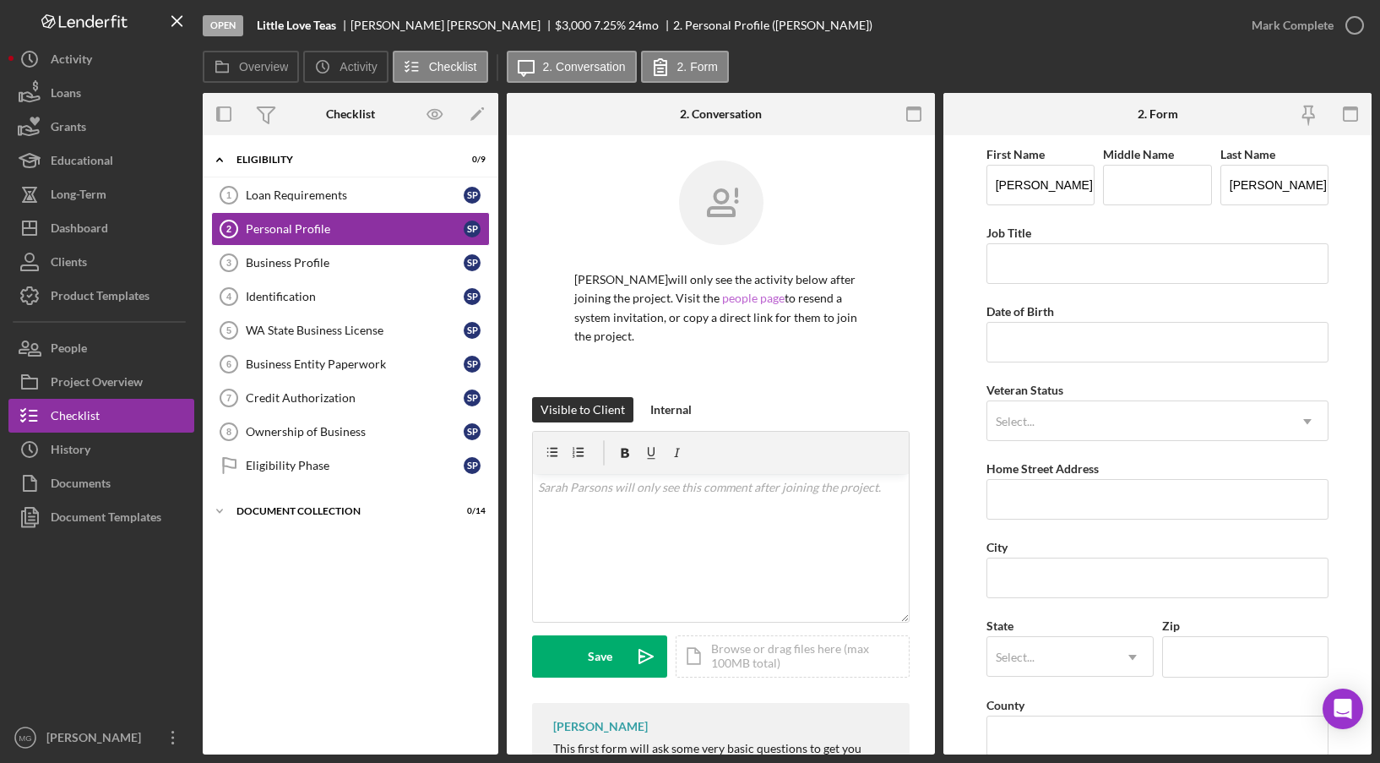
click at [751, 300] on link "people page" at bounding box center [753, 298] width 63 height 14
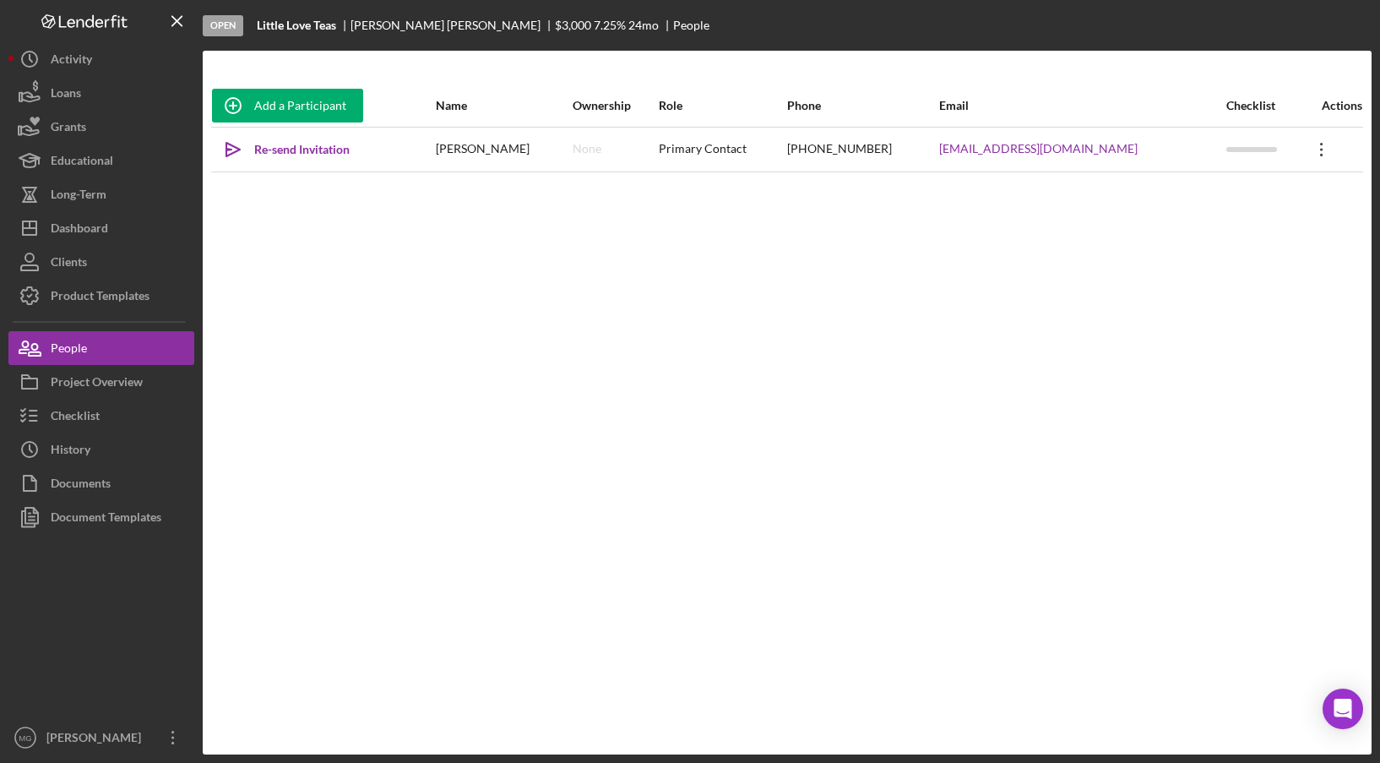
click at [1309, 150] on icon "Icon/Overflow" at bounding box center [1322, 149] width 42 height 42
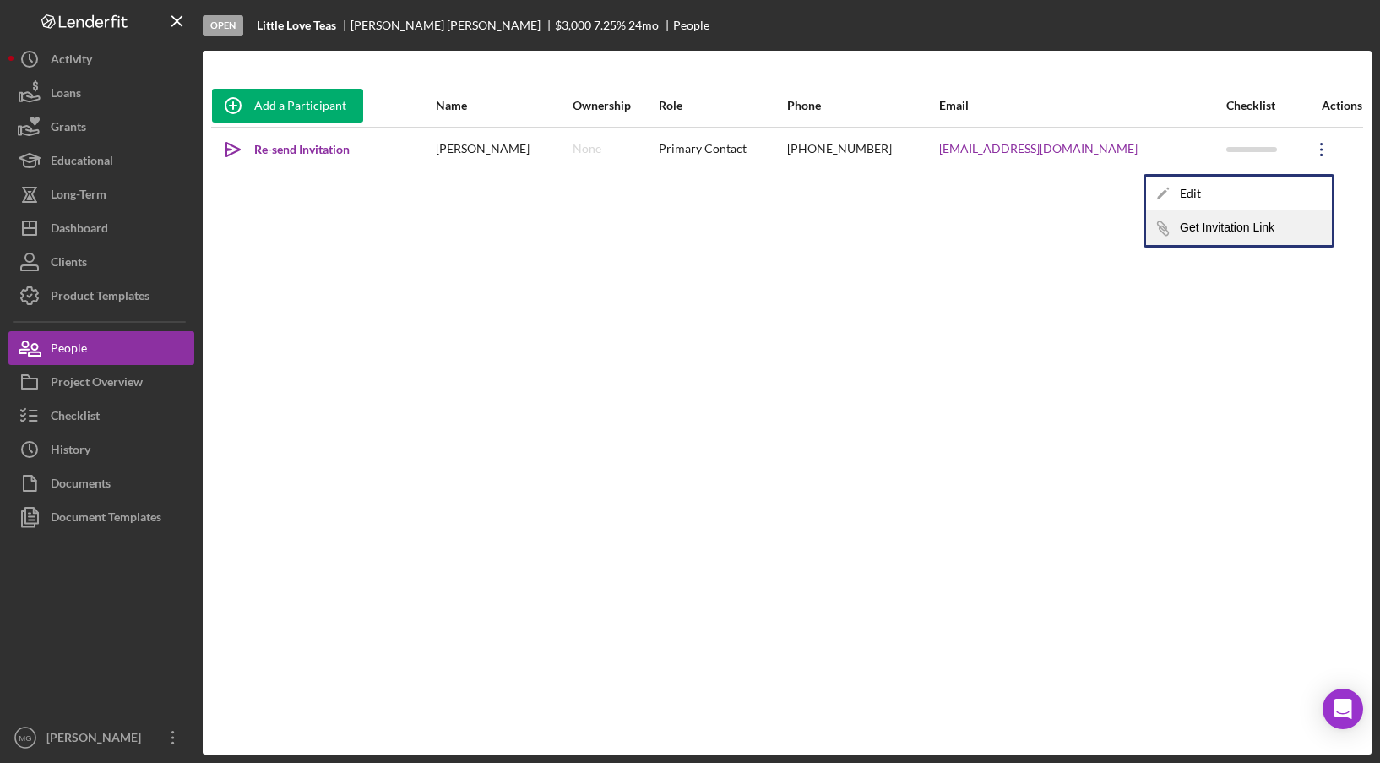
click at [1202, 226] on button "Icon/Link Get Invitation Link" at bounding box center [1239, 228] width 186 height 34
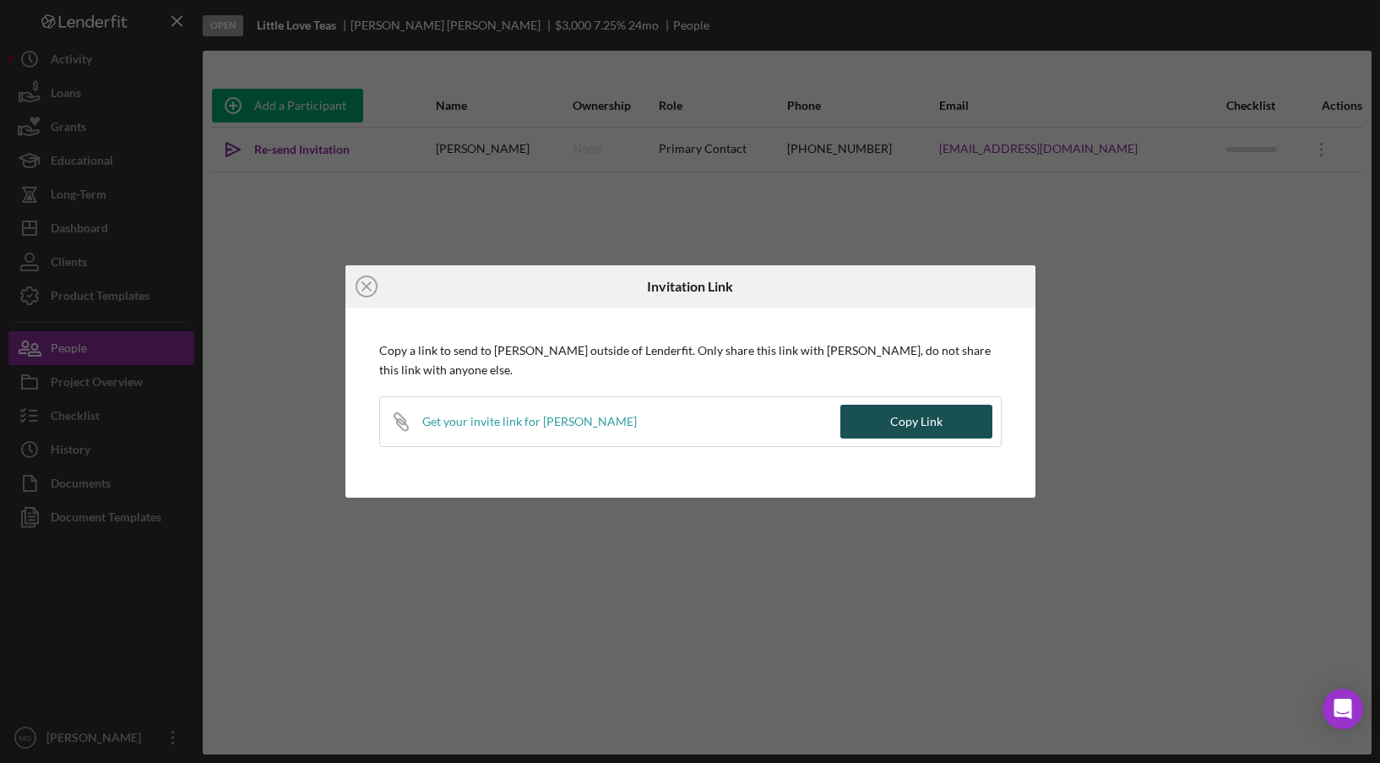
click at [933, 424] on div "Copy Link" at bounding box center [916, 422] width 52 height 34
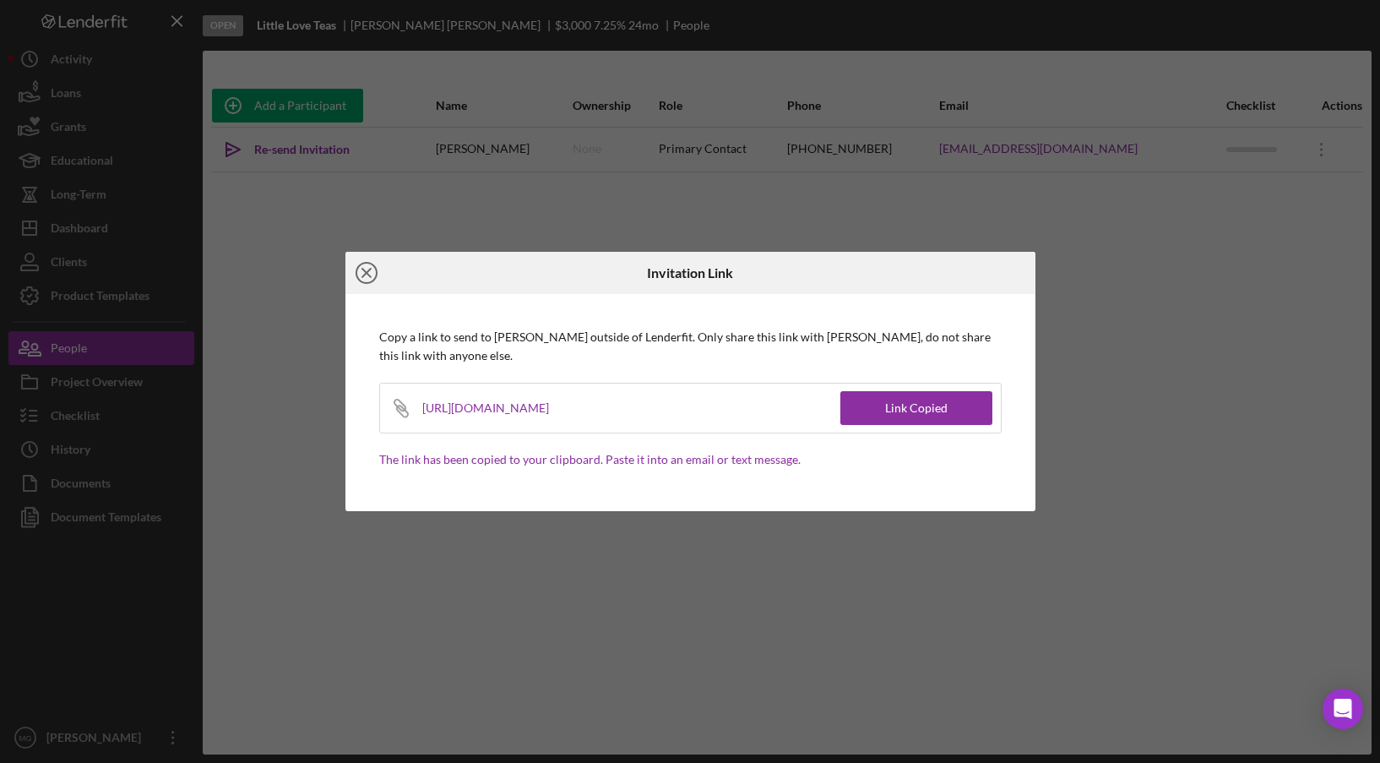
click at [366, 271] on line at bounding box center [366, 273] width 8 height 8
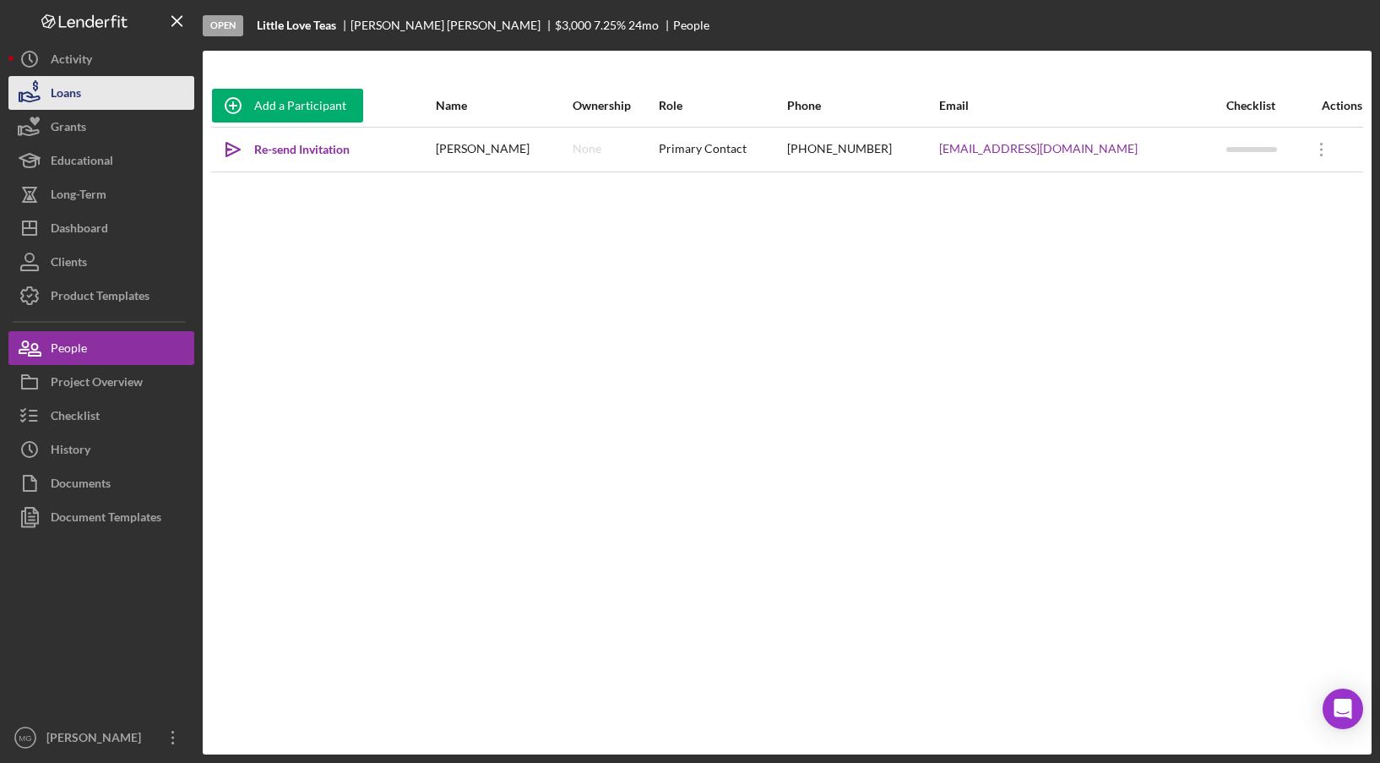
click at [76, 95] on div "Loans" at bounding box center [66, 95] width 30 height 38
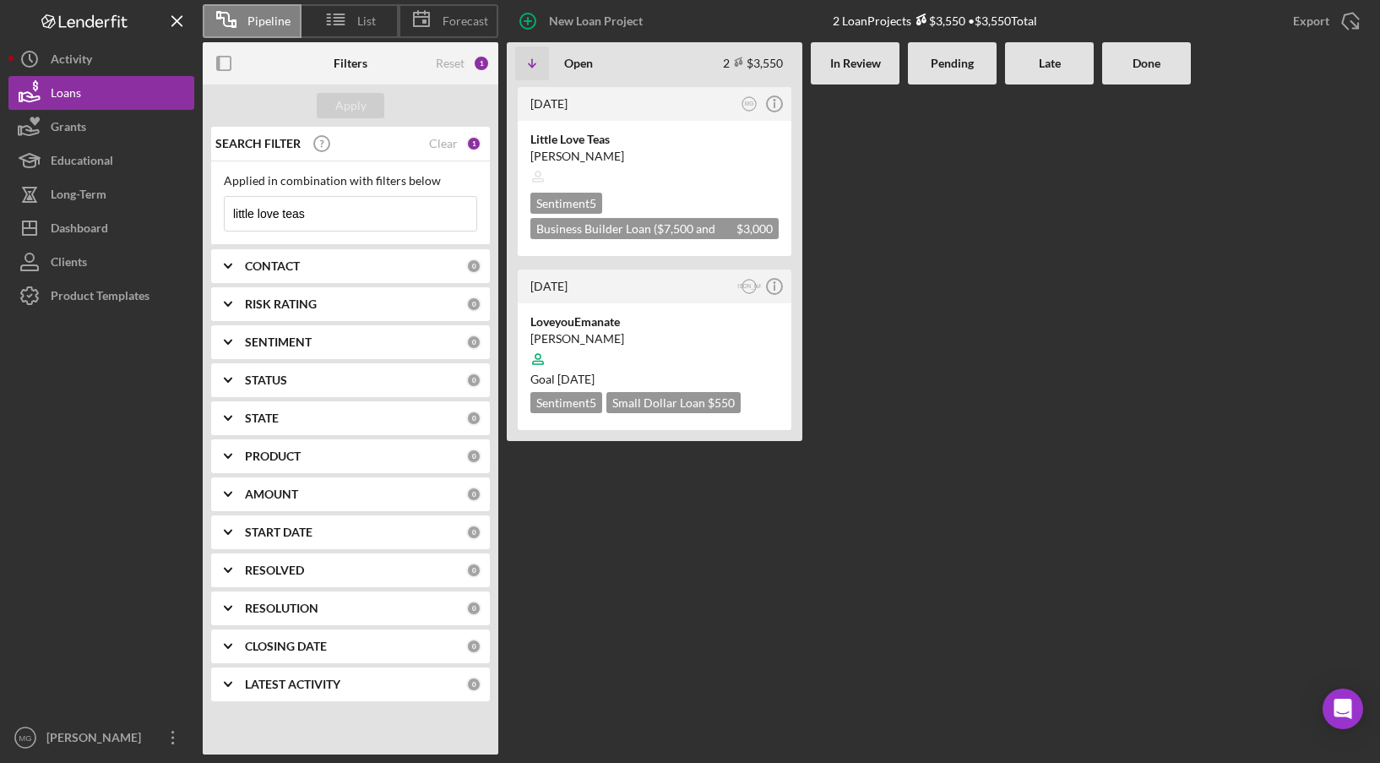
drag, startPoint x: 325, startPoint y: 210, endPoint x: 201, endPoint y: 209, distance: 124.2
click at [201, 209] on div "Pipeline List Forecast New Loan Project 2 Loan Projects $3,550 • $3,550 Total E…" at bounding box center [690, 377] width 1364 height 754
type input "los agaves"
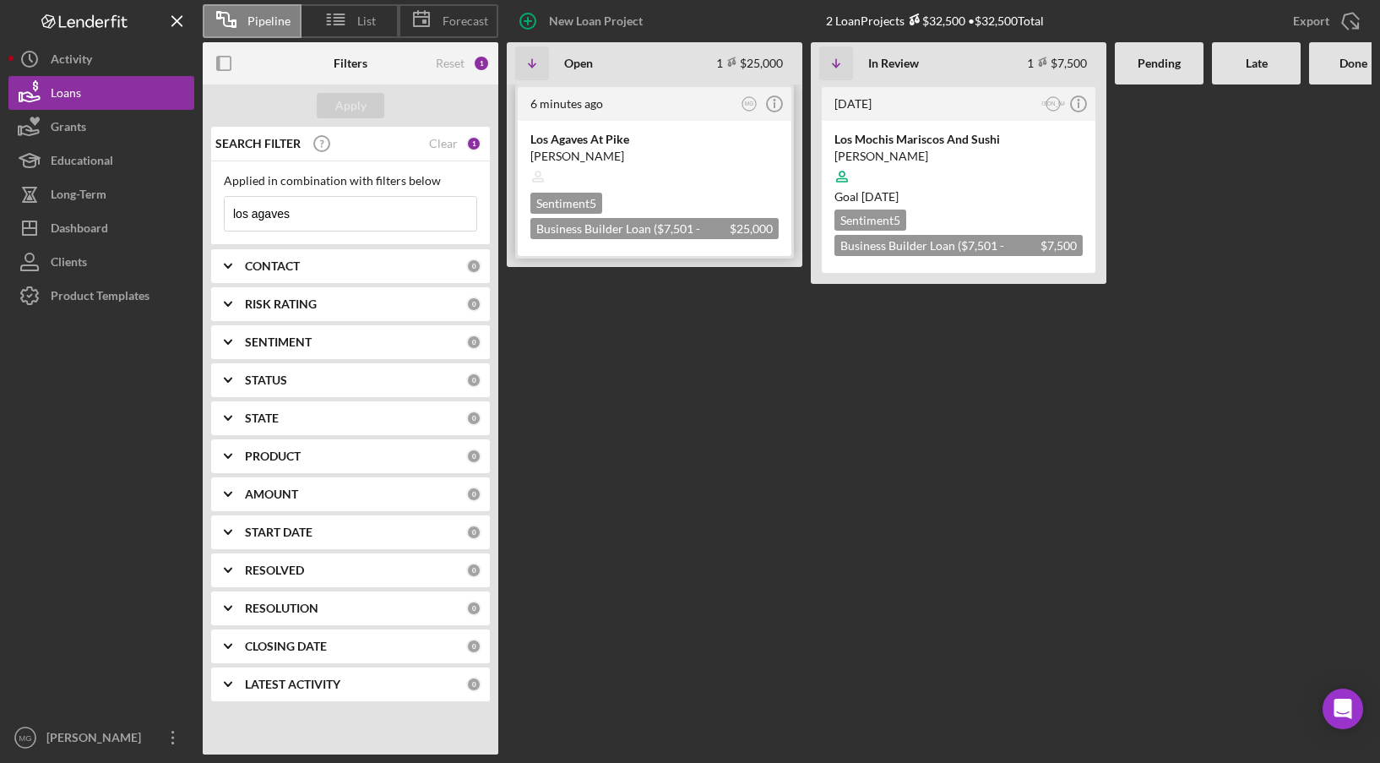
click at [699, 162] on div at bounding box center [655, 177] width 248 height 32
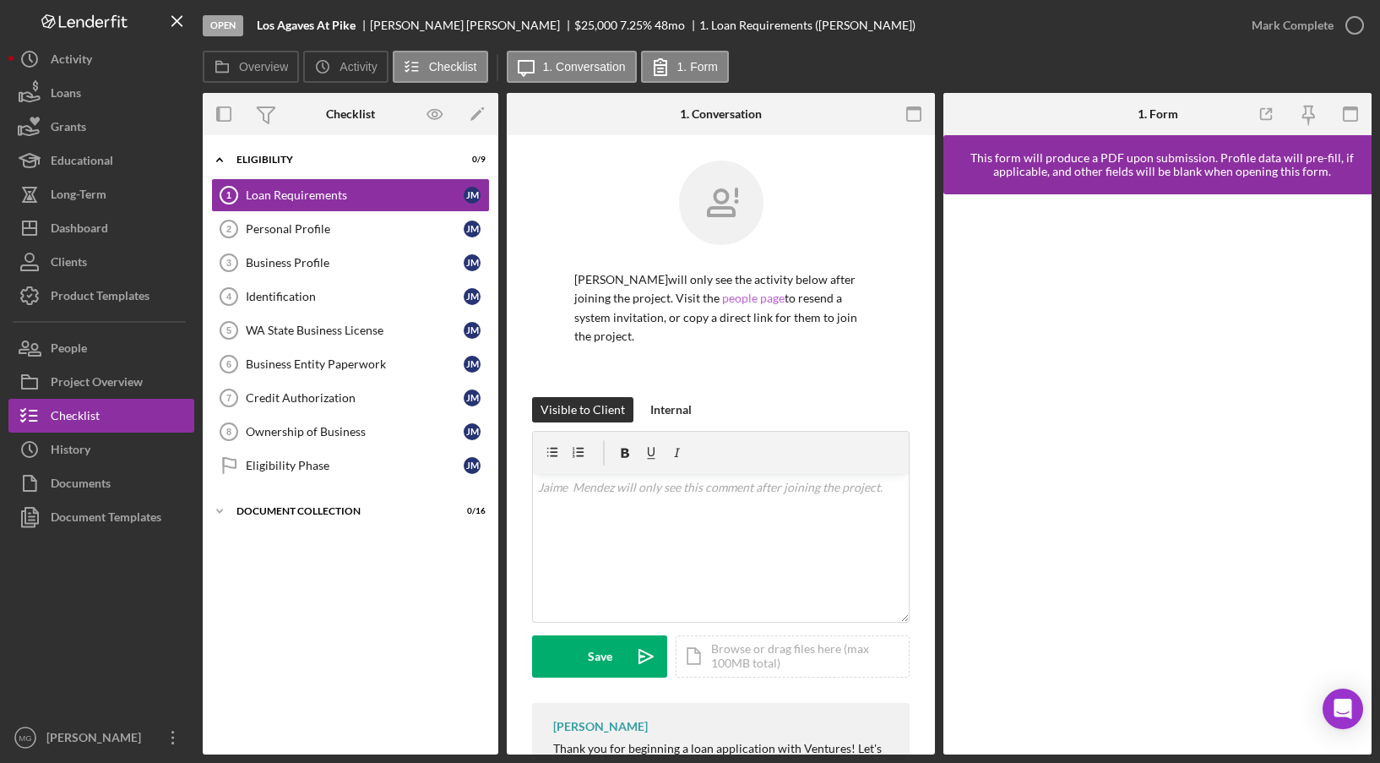
click at [765, 298] on link "people page" at bounding box center [753, 298] width 63 height 14
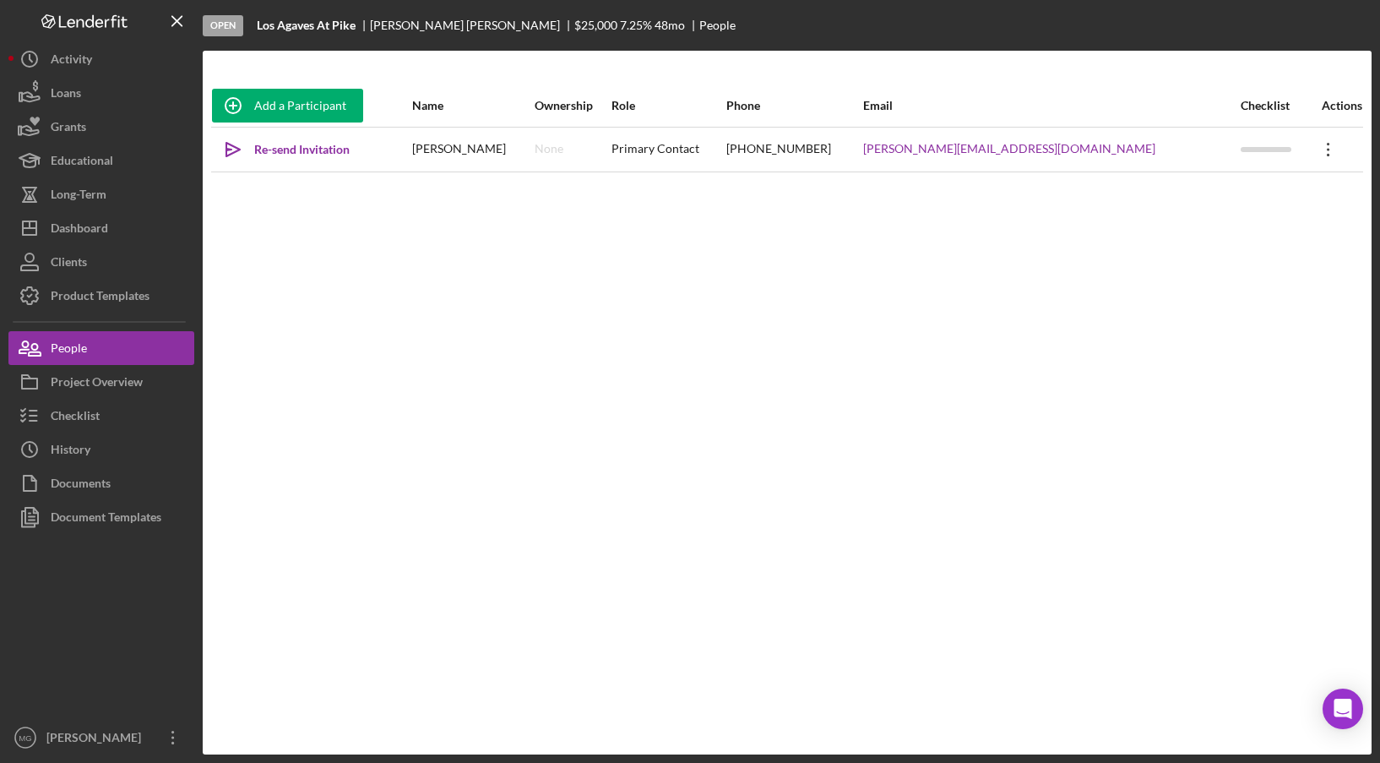
click at [1308, 149] on icon "Icon/Overflow" at bounding box center [1329, 149] width 42 height 42
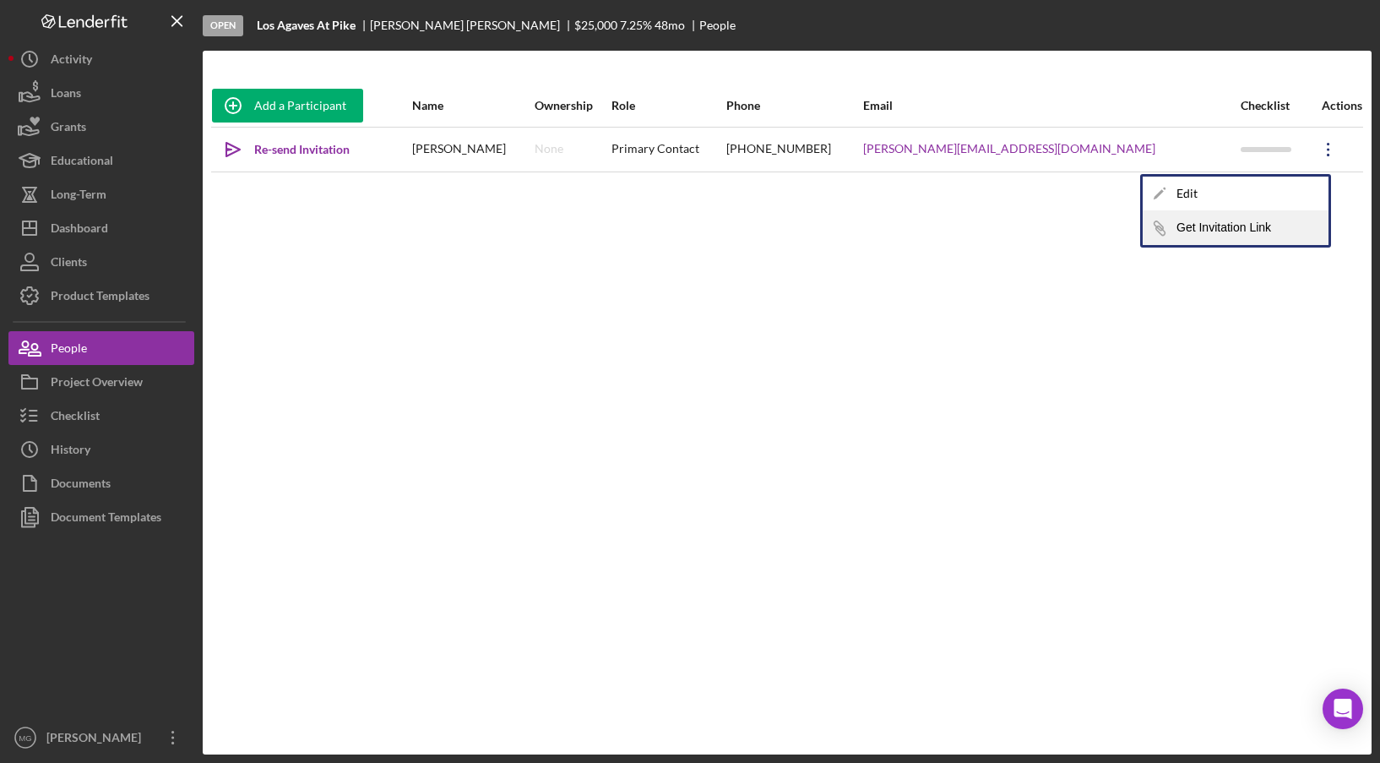
click at [1224, 226] on button "Icon/Link Get Invitation Link" at bounding box center [1236, 228] width 186 height 34
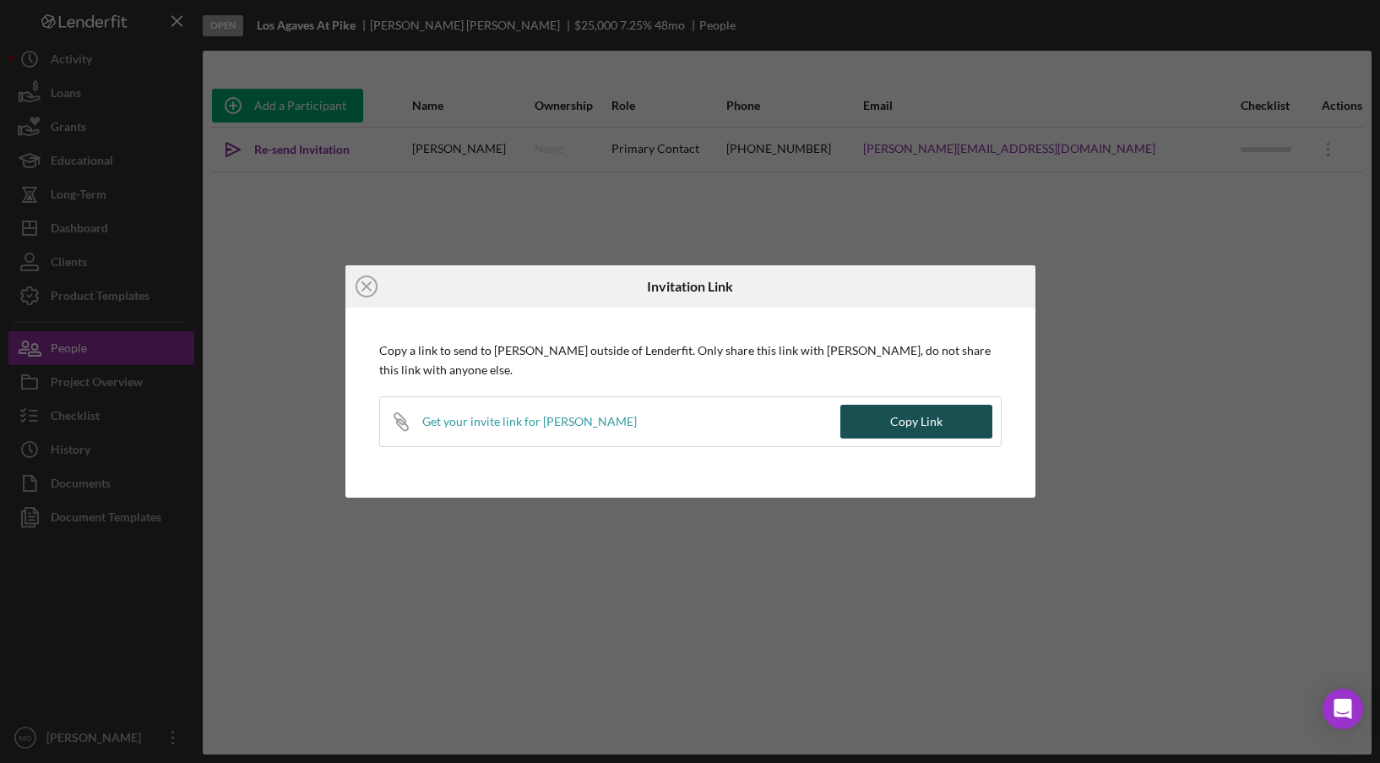
click at [955, 430] on button "Copy Link" at bounding box center [917, 422] width 152 height 34
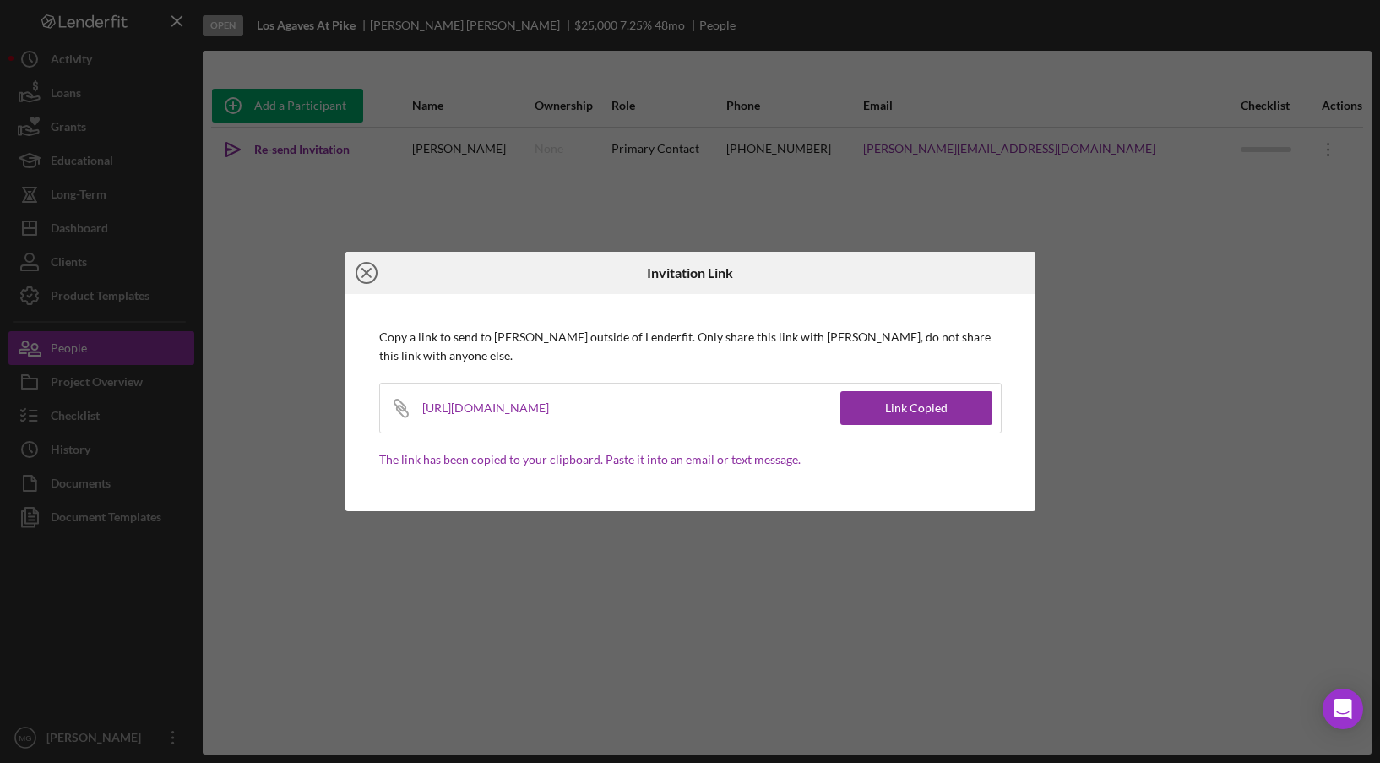
click at [361, 271] on icon "Icon/Close" at bounding box center [367, 273] width 42 height 42
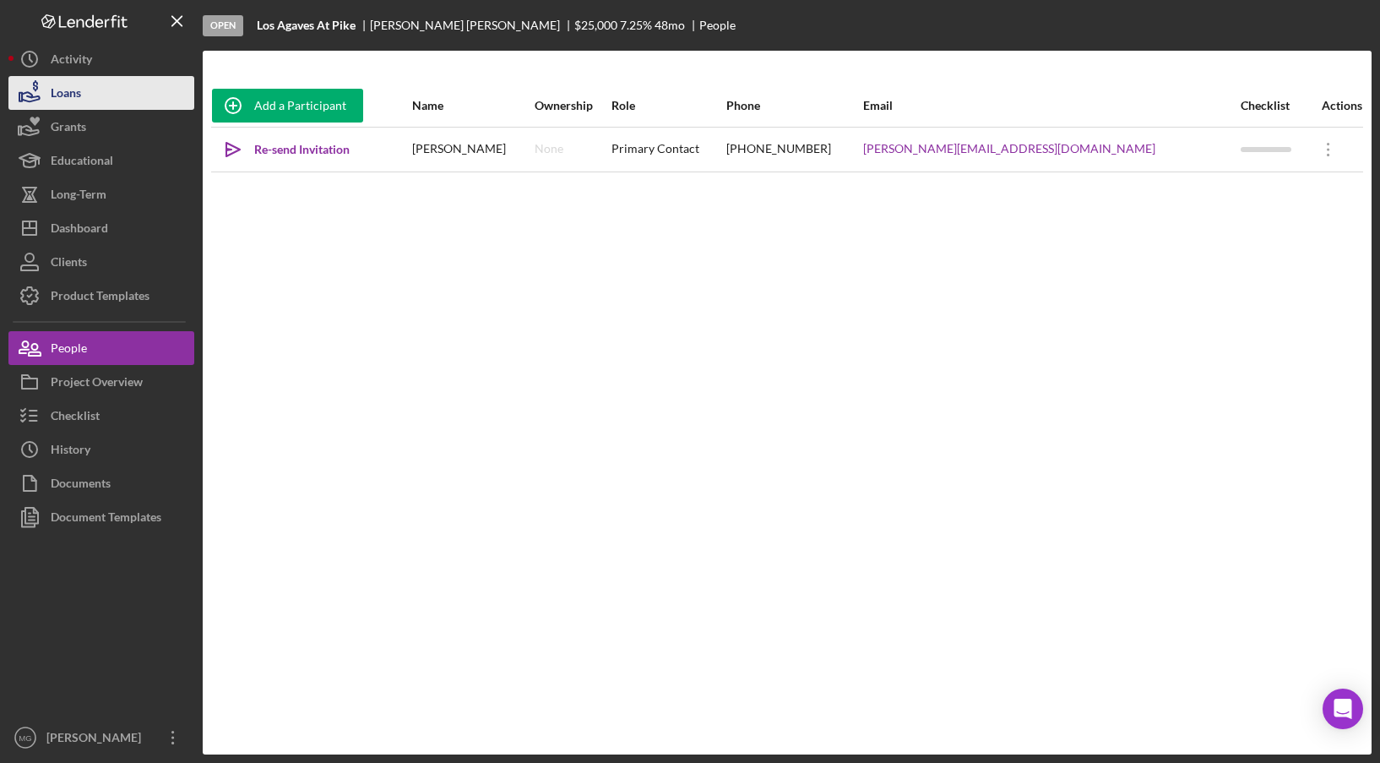
click at [54, 89] on div "Loans" at bounding box center [66, 95] width 30 height 38
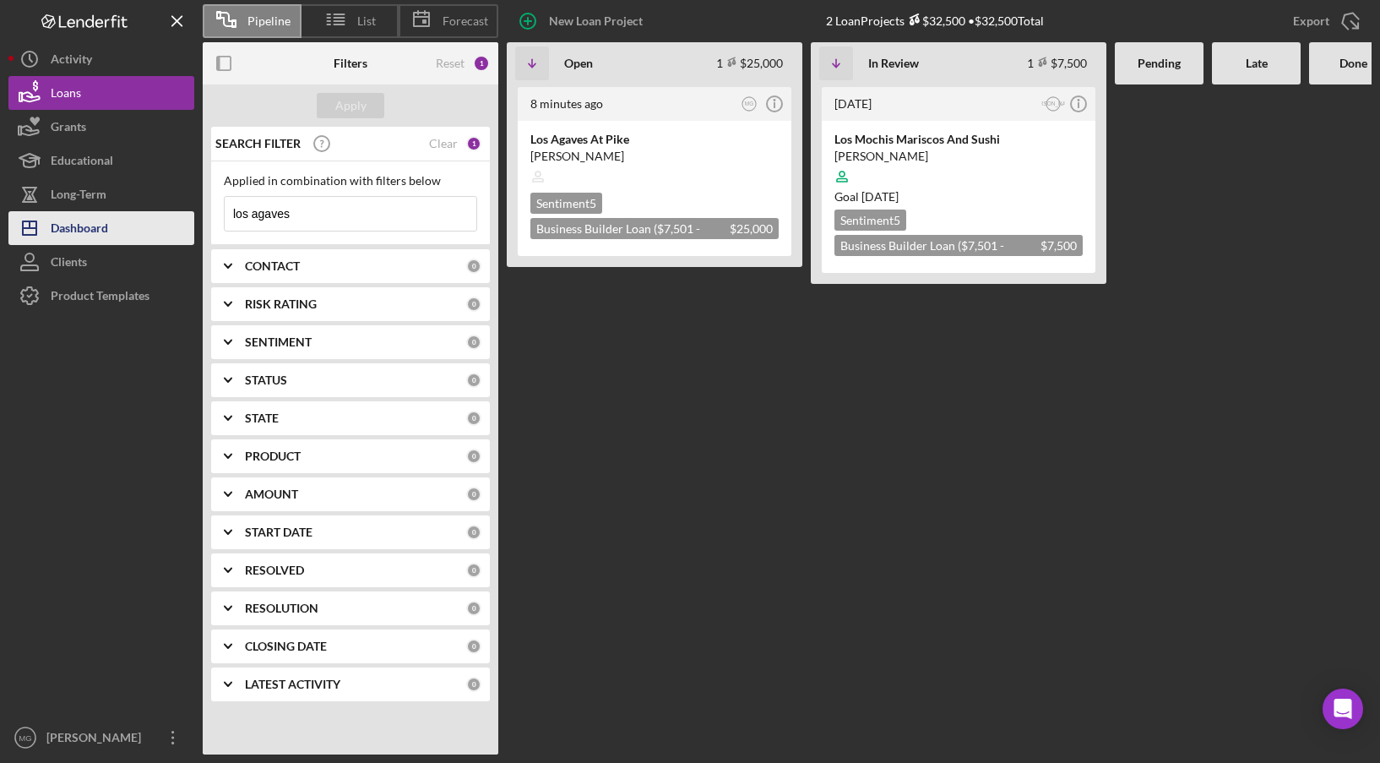
drag, startPoint x: 323, startPoint y: 216, endPoint x: 156, endPoint y: 217, distance: 166.4
click at [156, 217] on div "Pipeline List Forecast New Loan Project 2 Loan Projects $32,500 • $32,500 Total…" at bounding box center [690, 377] width 1364 height 754
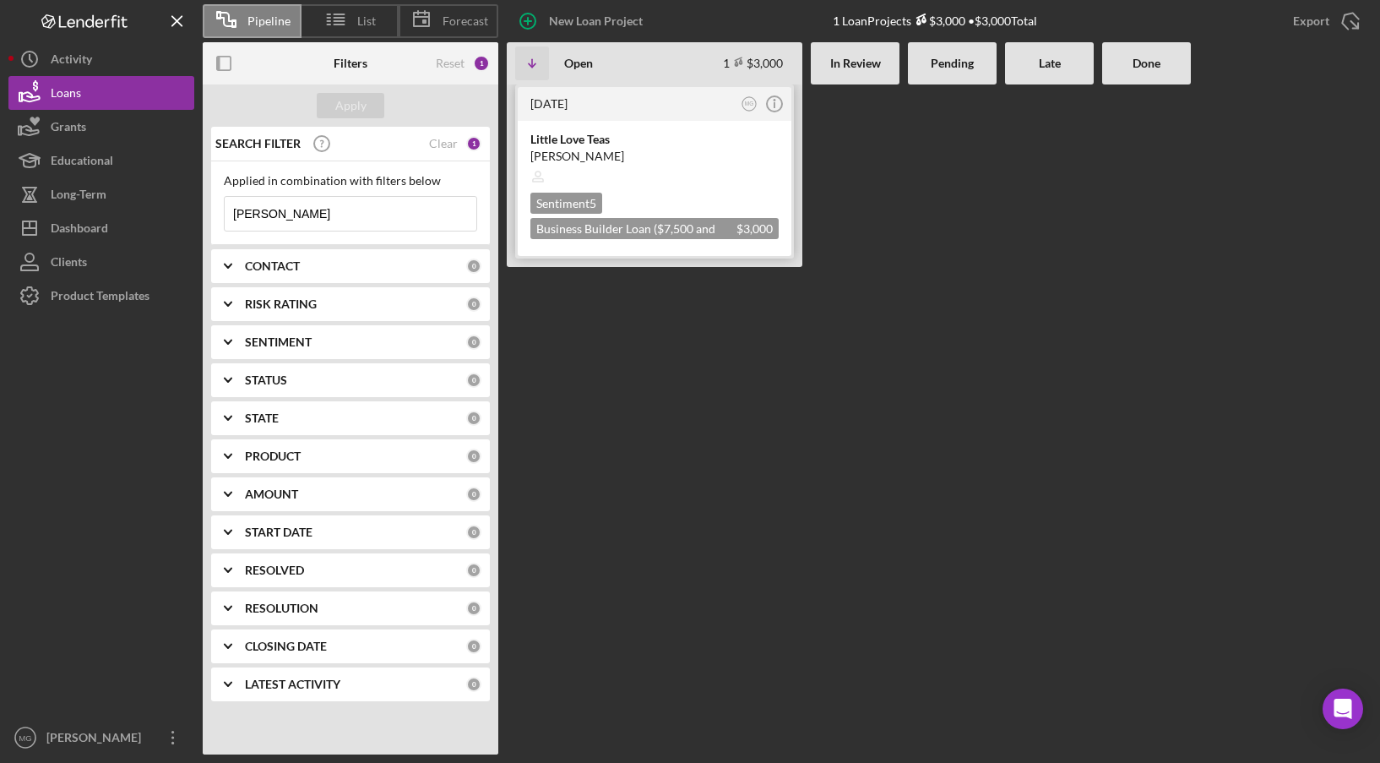
type input "[PERSON_NAME]"
click at [636, 148] on div "[PERSON_NAME]" at bounding box center [655, 156] width 248 height 17
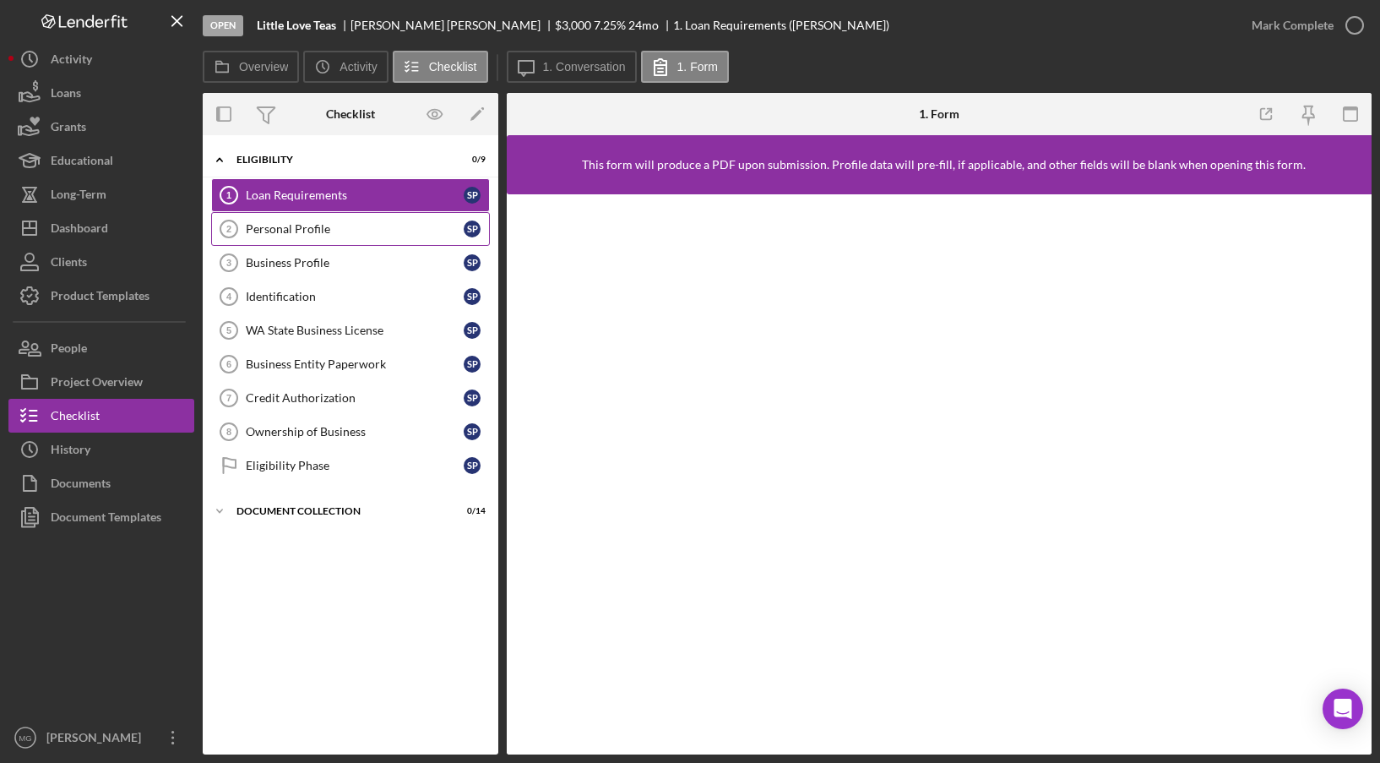
click at [278, 228] on div "Personal Profile" at bounding box center [355, 229] width 218 height 14
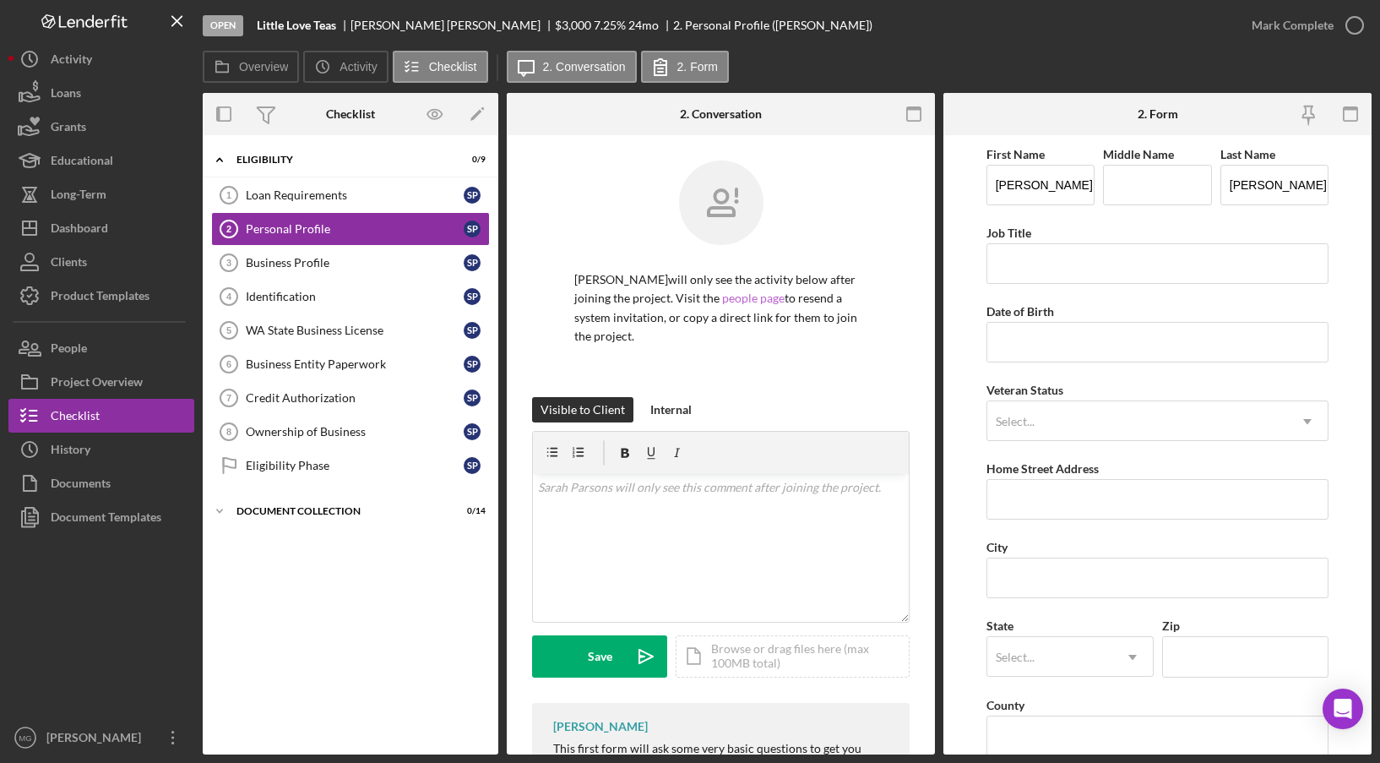
click at [754, 297] on link "people page" at bounding box center [753, 298] width 63 height 14
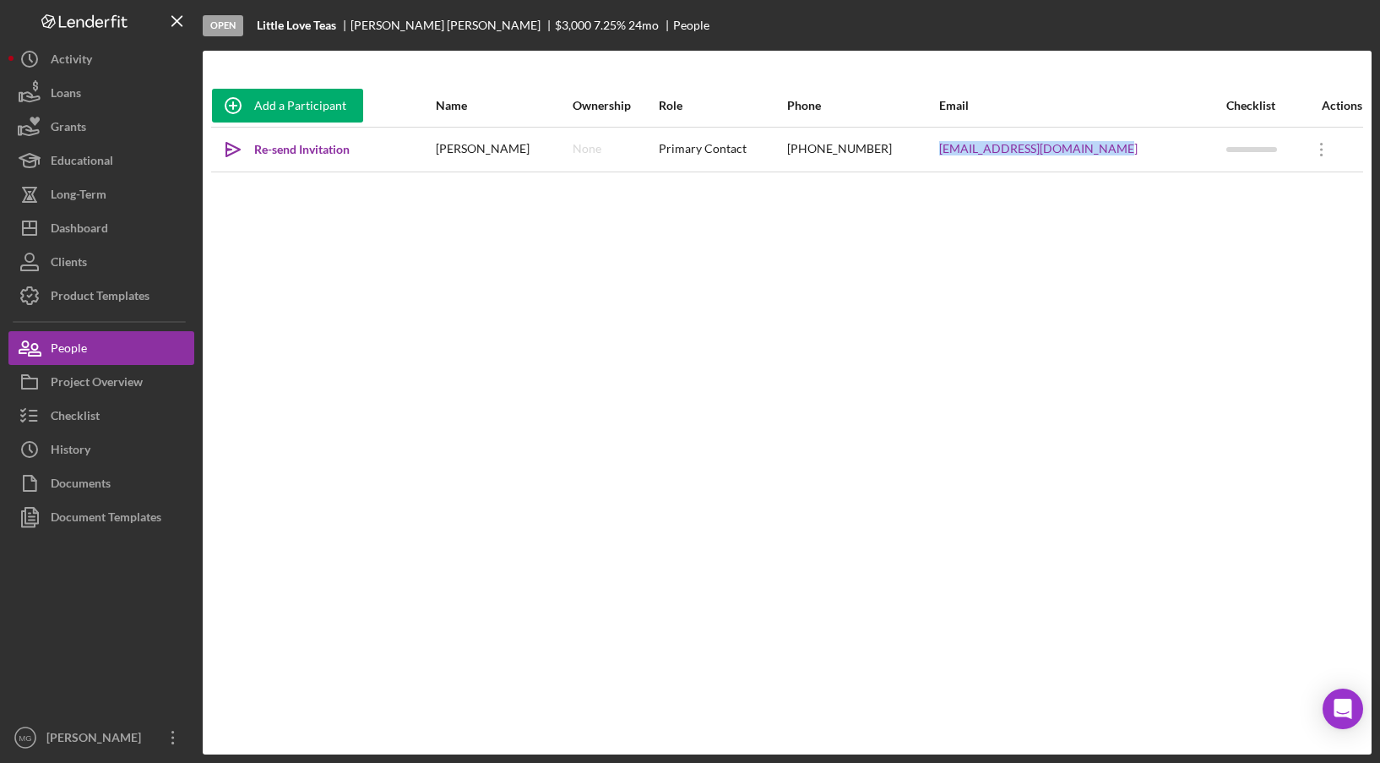
drag, startPoint x: 1131, startPoint y: 154, endPoint x: 963, endPoint y: 154, distance: 168.1
click at [963, 154] on tr "Icon/icon-invite-send Re-send Invitation [PERSON_NAME] None Primary Contact [PH…" at bounding box center [787, 149] width 1152 height 45
copy tr "[EMAIL_ADDRESS][DOMAIN_NAME]"
click at [47, 92] on icon "button" at bounding box center [29, 93] width 42 height 42
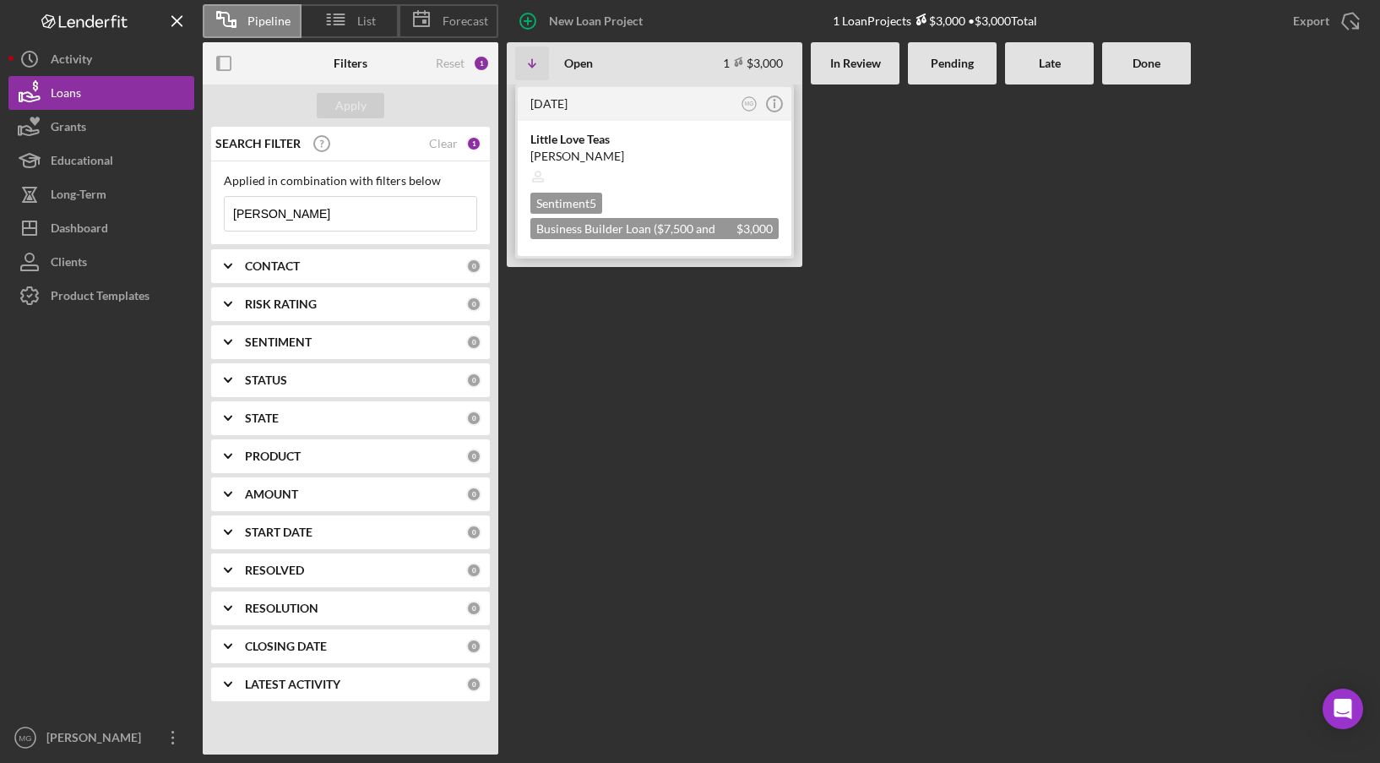
click at [675, 202] on div "Sentiment 5 Business Builder Loan ($7,500 and under) $3,000 $3,000" at bounding box center [655, 216] width 248 height 46
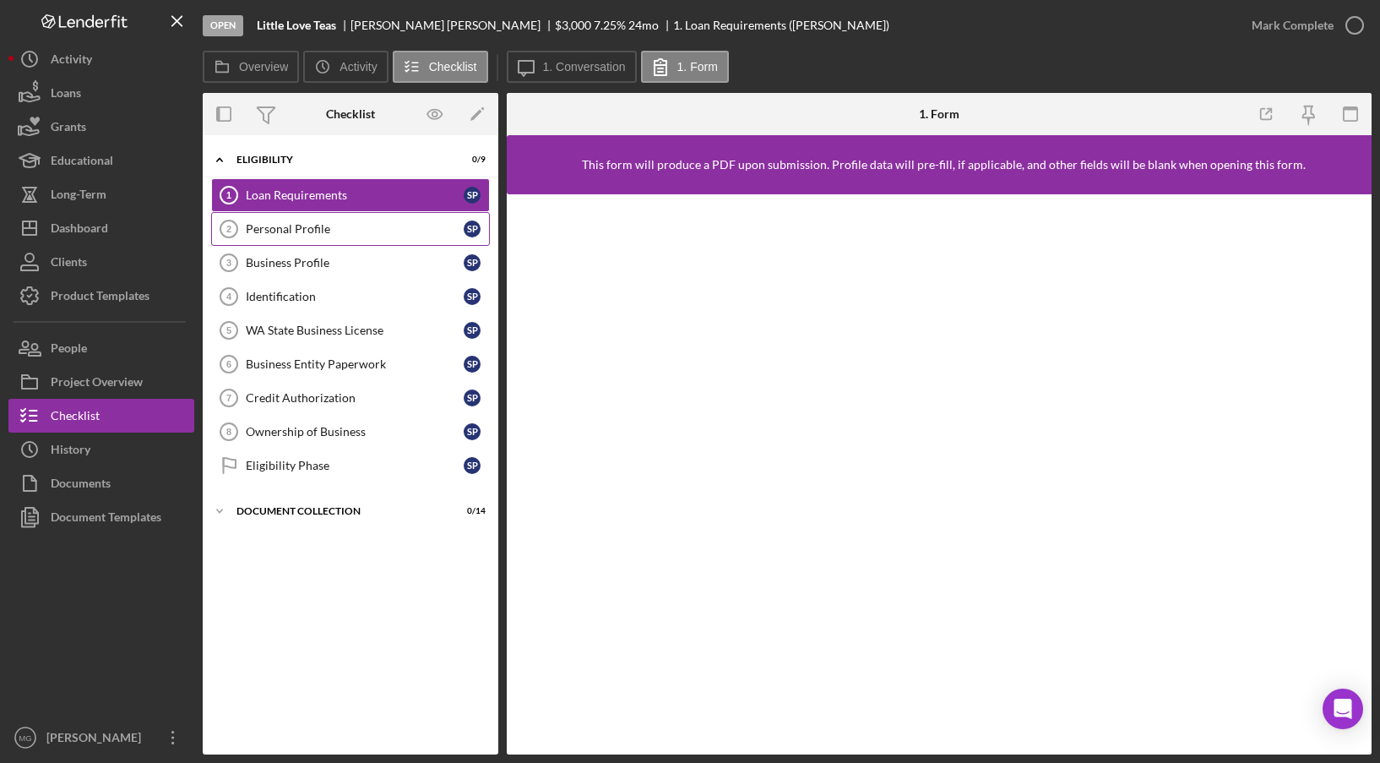
click at [395, 215] on link "Personal Profile 2 Personal Profile S P" at bounding box center [350, 229] width 279 height 34
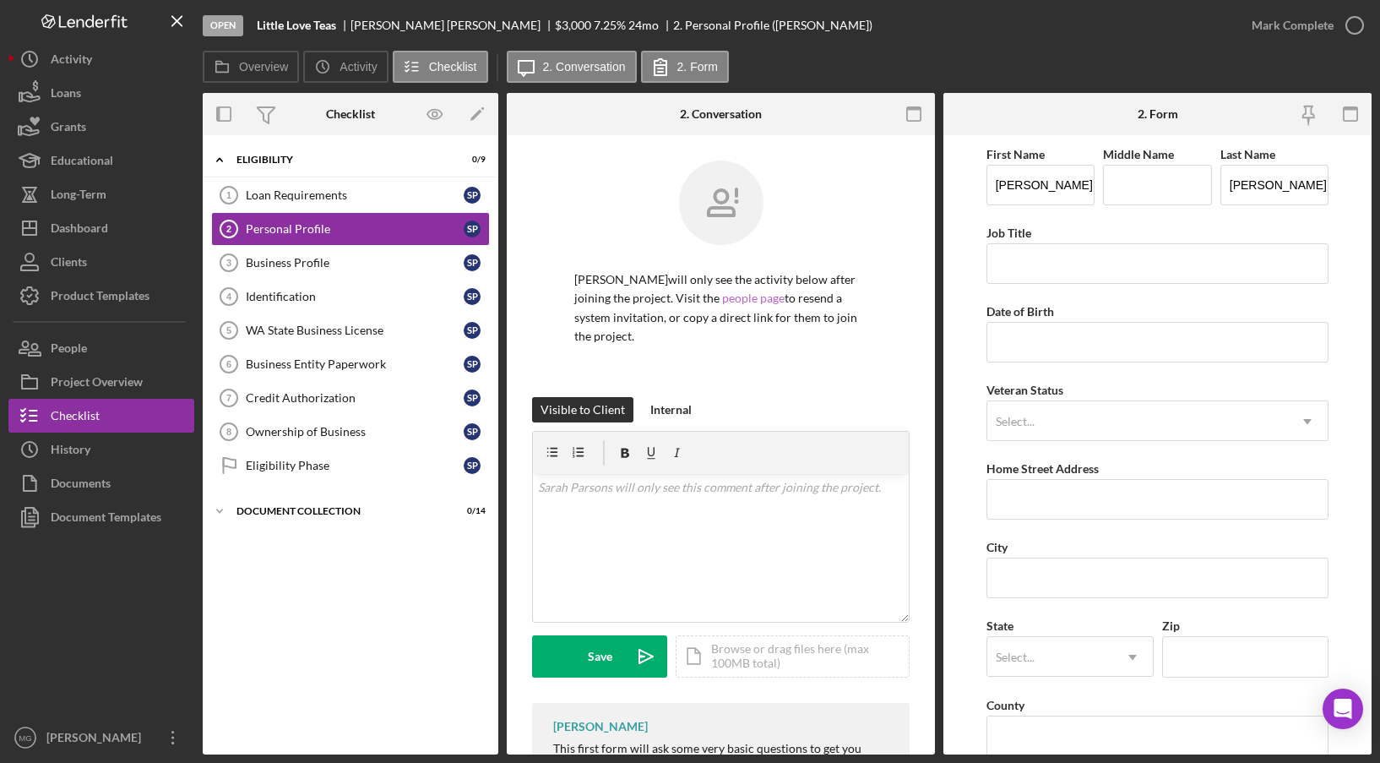
click at [766, 297] on link "people page" at bounding box center [753, 298] width 63 height 14
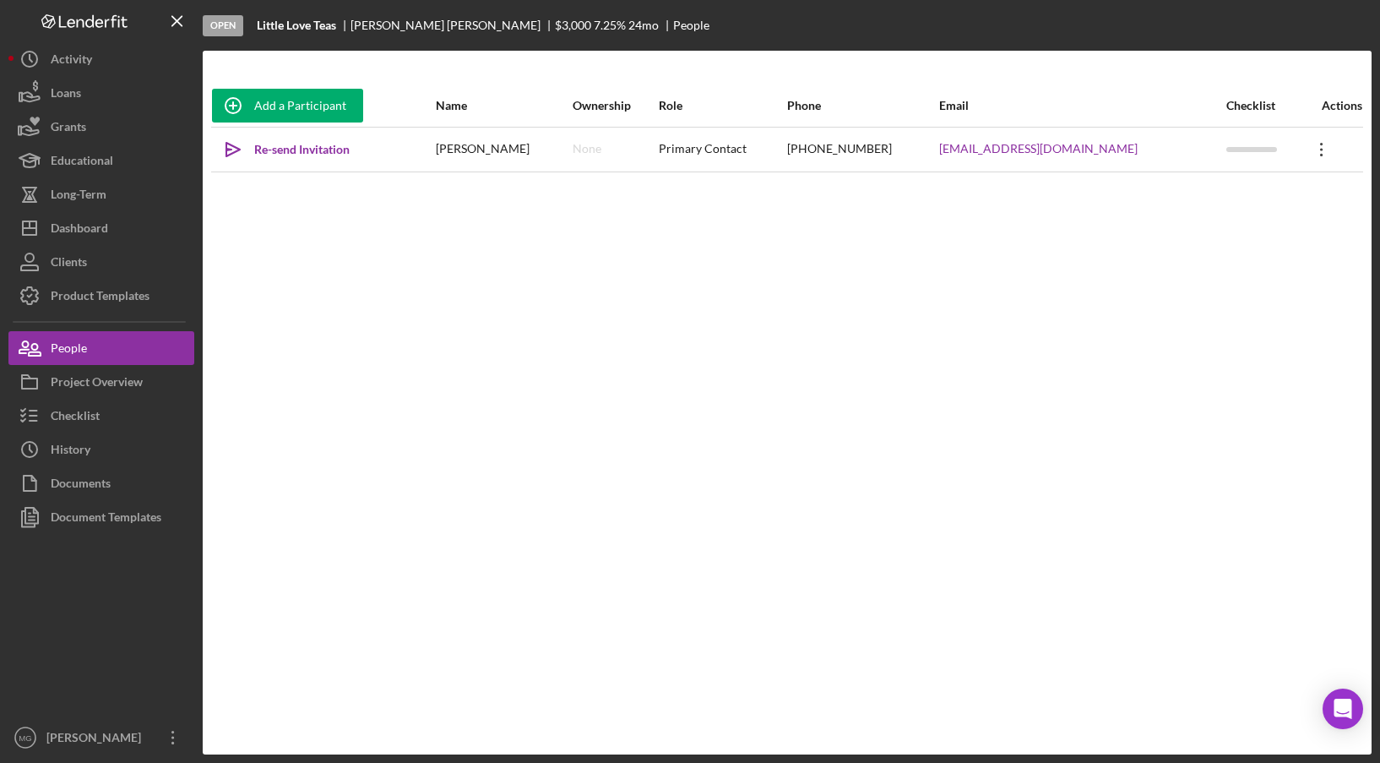
click at [1320, 150] on icon at bounding box center [1321, 150] width 3 height 14
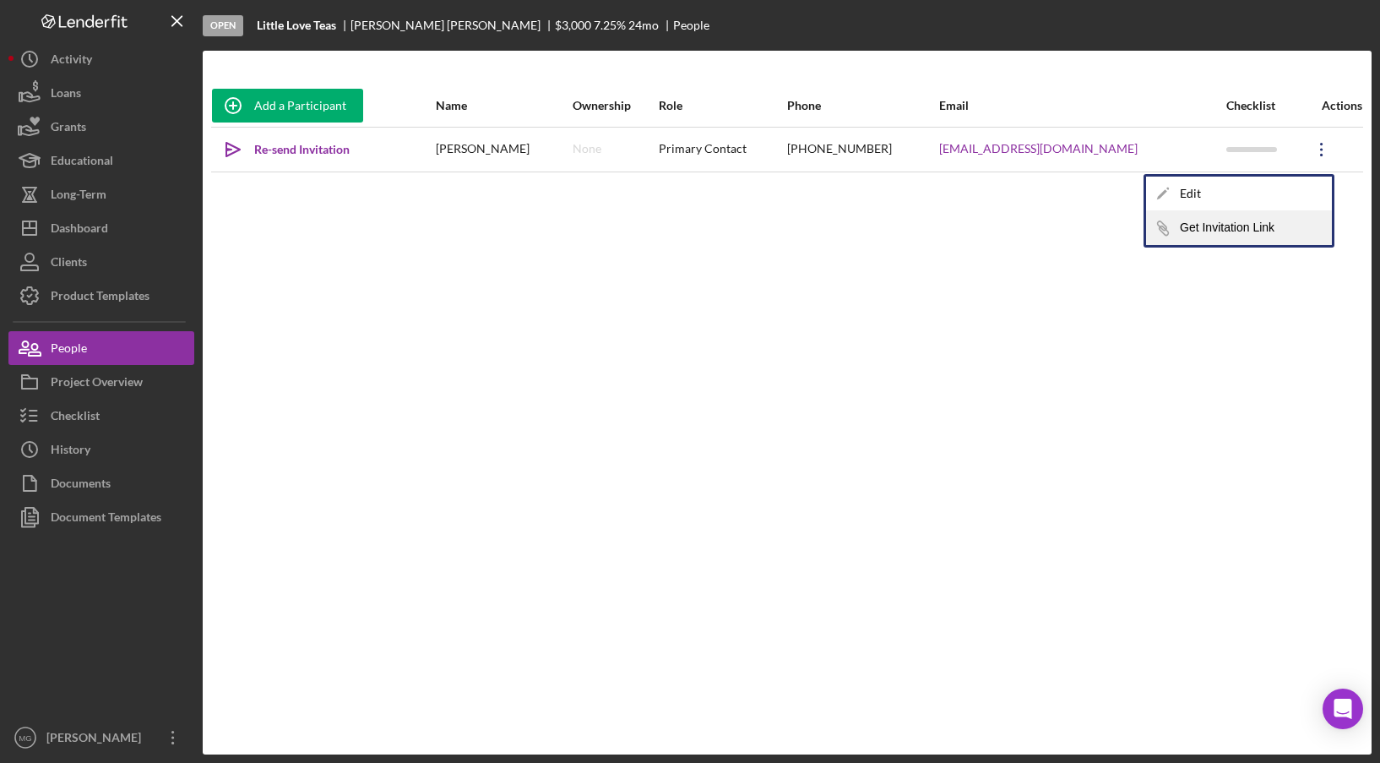
click at [1210, 232] on button "Icon/Link Get Invitation Link" at bounding box center [1239, 228] width 186 height 34
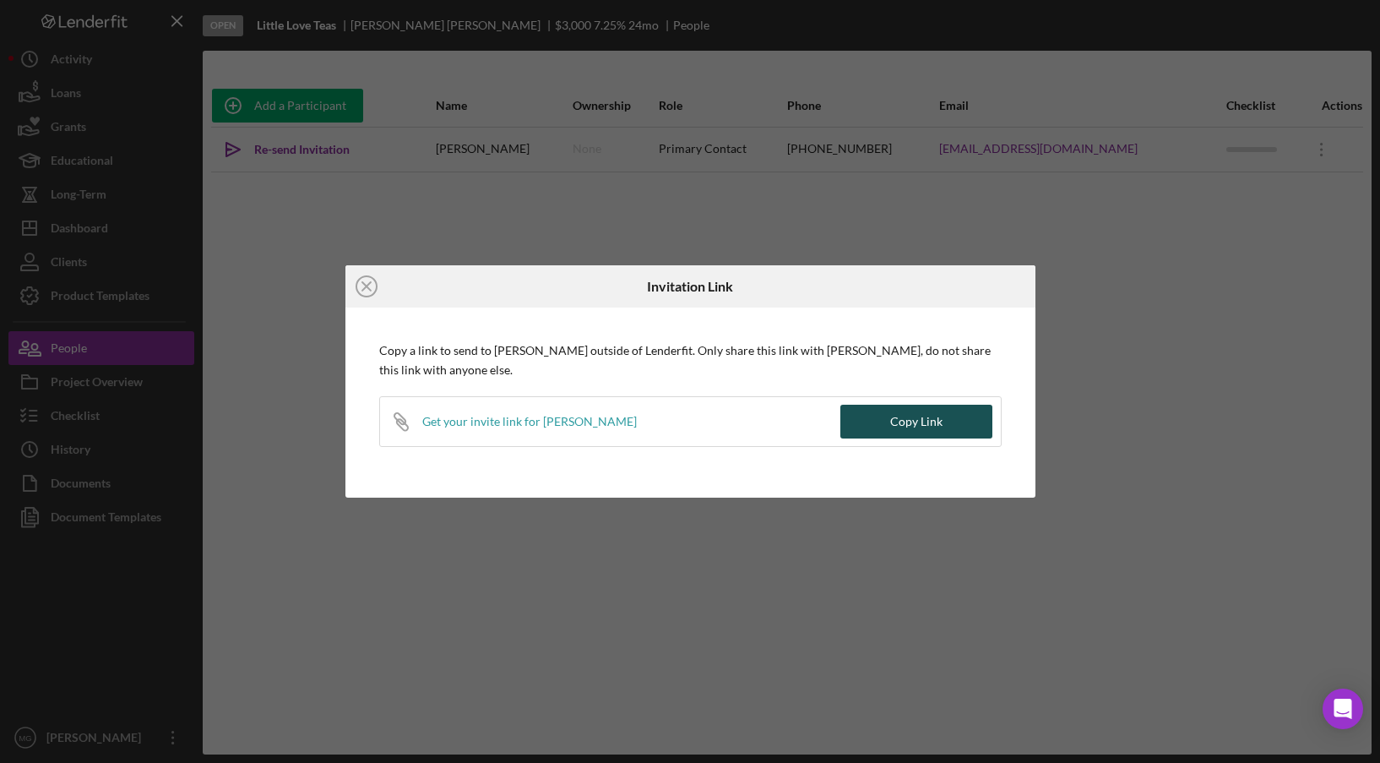
click at [935, 428] on div "Copy Link" at bounding box center [916, 422] width 52 height 34
